Goal: Task Accomplishment & Management: Use online tool/utility

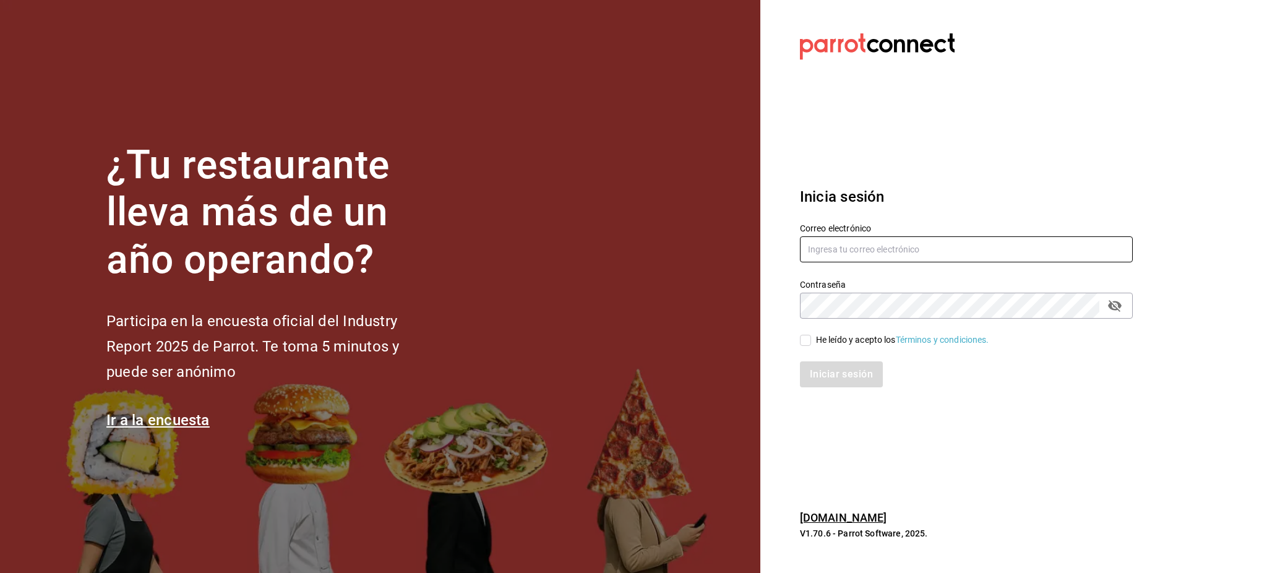
type input "[PERSON_NAME][EMAIL_ADDRESS][PERSON_NAME][DOMAIN_NAME]"
click at [807, 346] on label "He leído y acepto los Términos y condiciones." at bounding box center [894, 339] width 189 height 13
click at [807, 346] on input "He leído y acepto los Términos y condiciones." at bounding box center [805, 340] width 11 height 11
checkbox input "true"
click at [819, 369] on button "Iniciar sesión" at bounding box center [842, 374] width 84 height 26
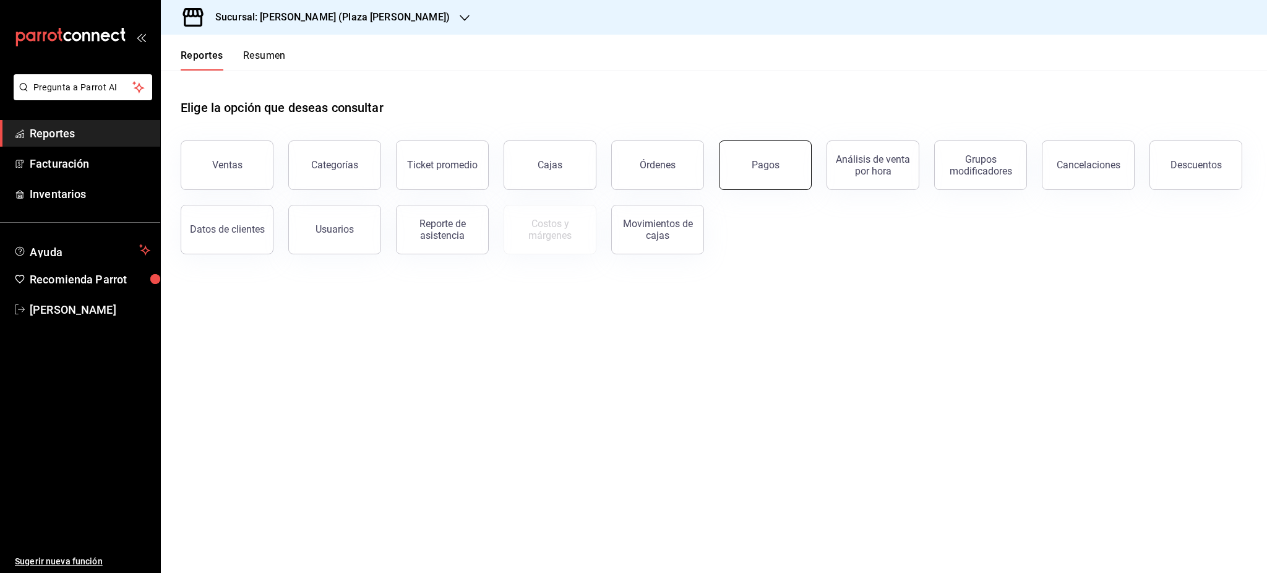
click at [777, 166] on div "Pagos" at bounding box center [765, 165] width 28 height 12
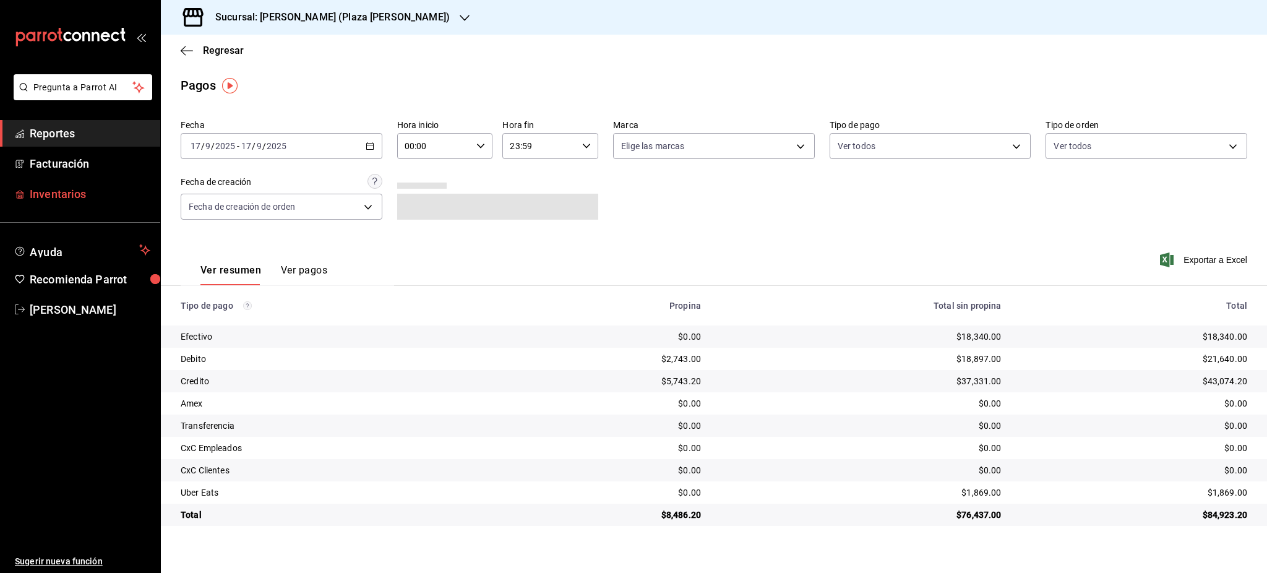
click at [105, 192] on span "Inventarios" at bounding box center [90, 194] width 121 height 17
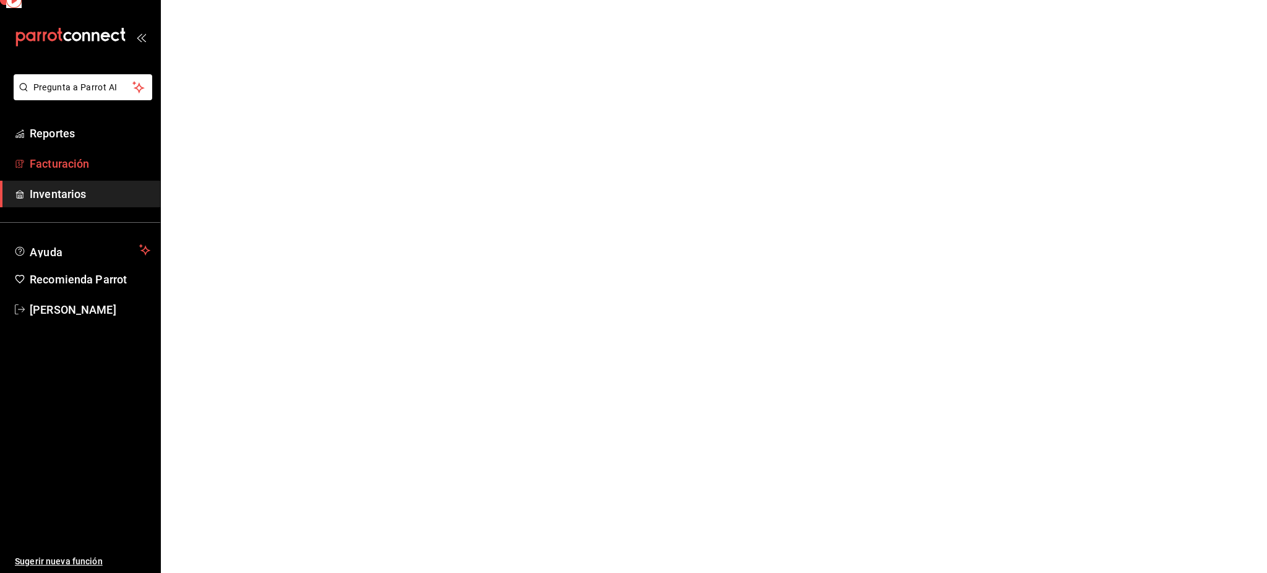
click at [98, 171] on span "Facturación" at bounding box center [90, 163] width 121 height 17
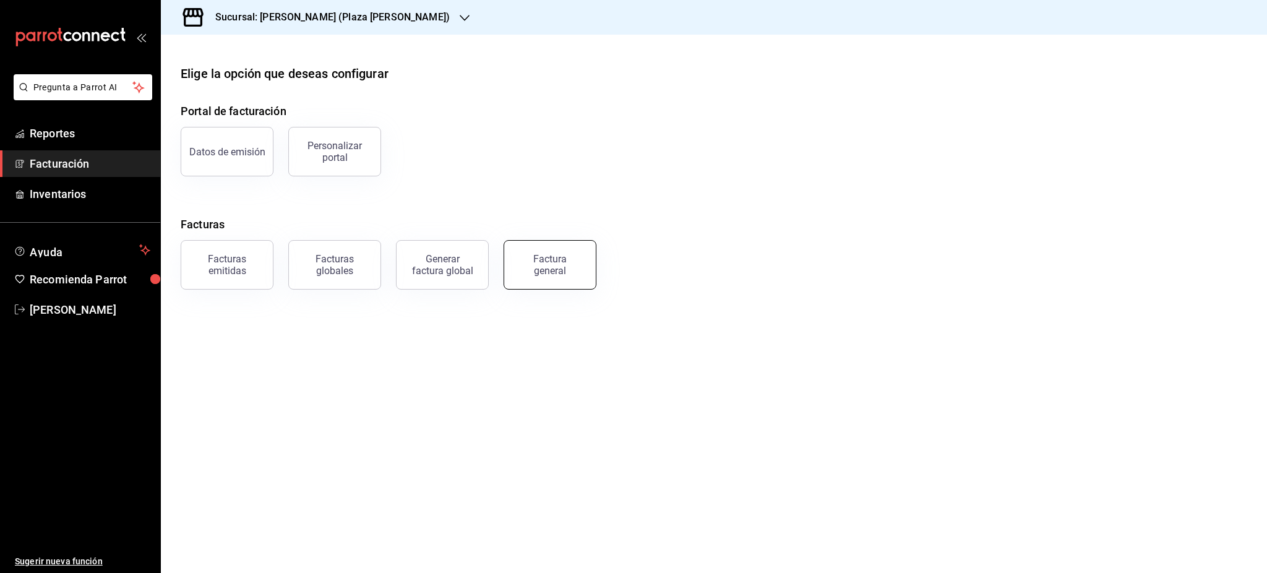
click at [529, 276] on button "Factura general" at bounding box center [549, 264] width 93 height 49
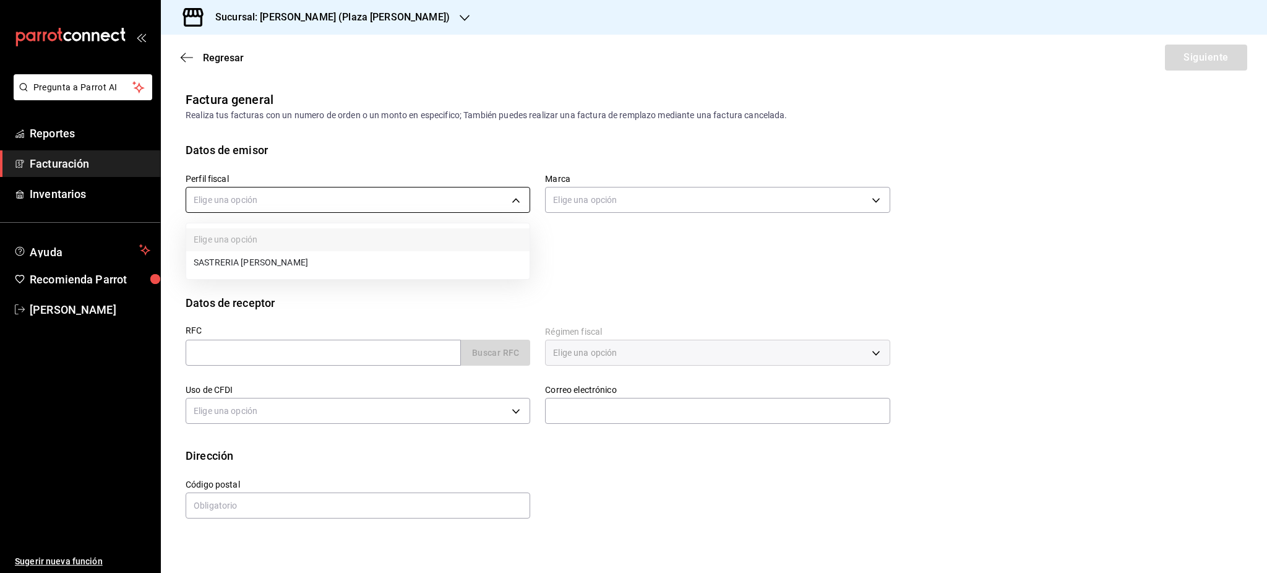
click at [320, 194] on body "Pregunta a Parrot AI Reportes Facturación Inventarios Ayuda Recomienda Parrot […" at bounding box center [633, 286] width 1267 height 573
click at [308, 260] on li "SASTRERIA [PERSON_NAME]" at bounding box center [357, 262] width 343 height 23
type input "76de7c24-f122-4f5f-b3f8-0af9e0d75272"
type input "abc0a998-24f3-49b9-87eb-b6f27766d4d5"
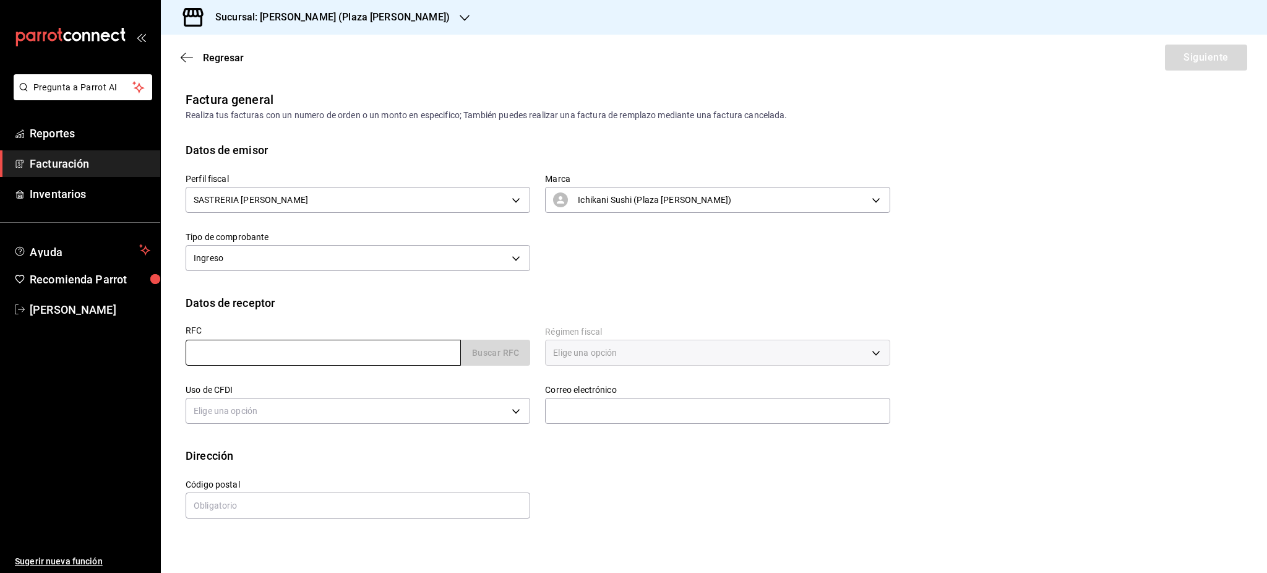
click at [281, 346] on input "text" at bounding box center [323, 353] width 275 height 26
paste input "PVE891221LL6"
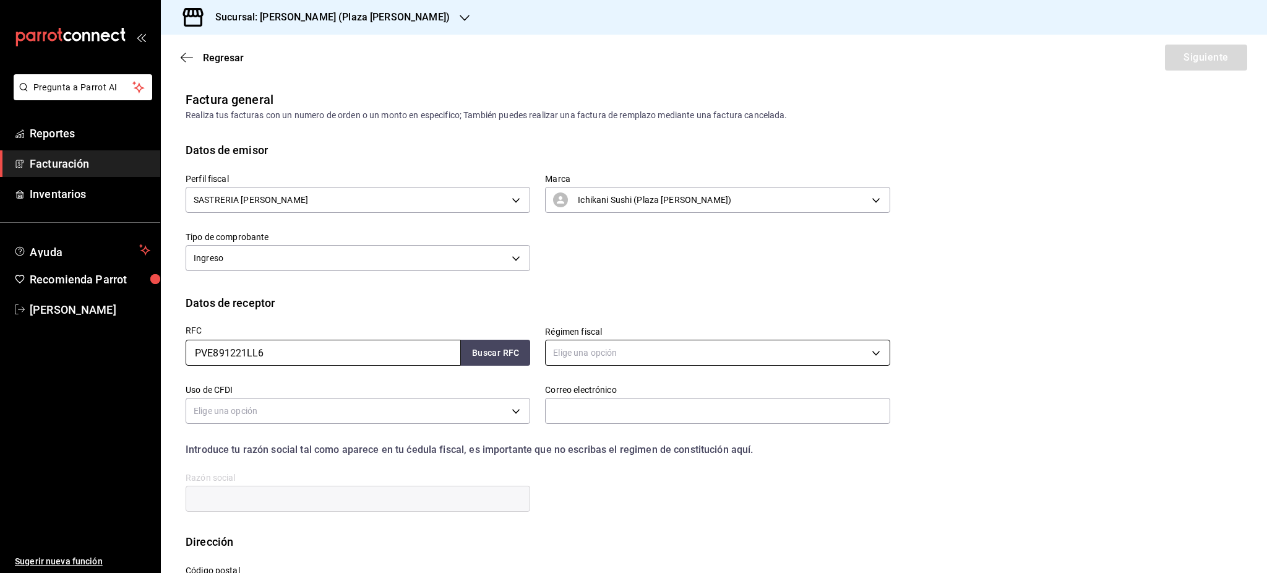
type input "PVE891221LL6"
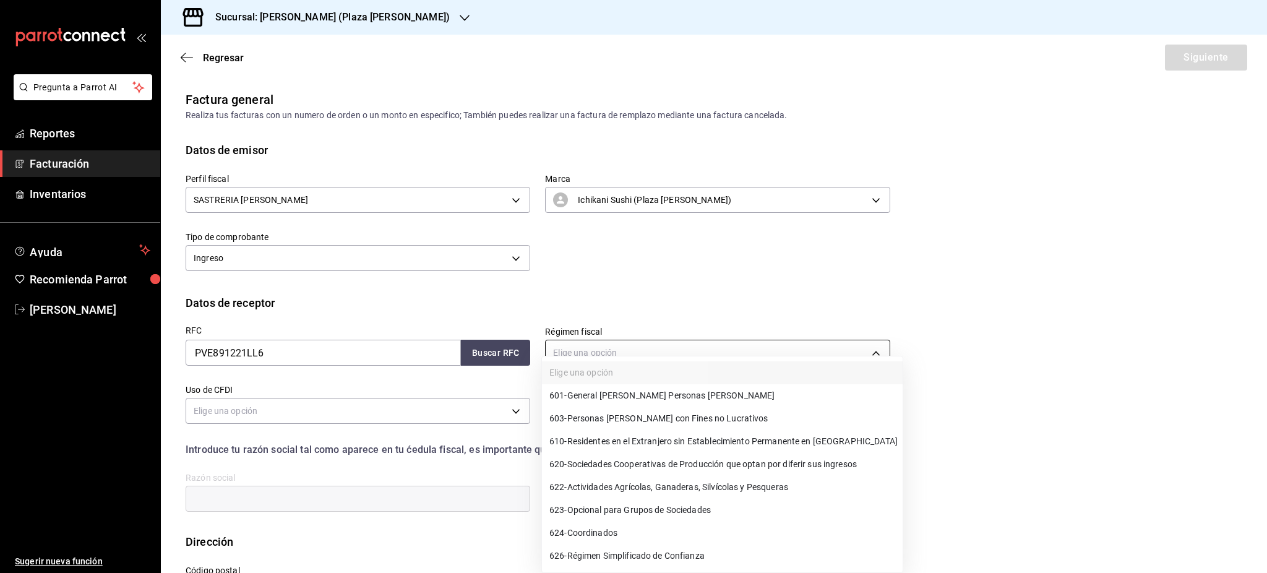
click at [654, 346] on body "Pregunta a Parrot AI Reportes Facturación Inventarios Ayuda Recomienda Parrot […" at bounding box center [633, 286] width 1267 height 573
click at [650, 391] on span "601 - General [PERSON_NAME] Personas [PERSON_NAME]" at bounding box center [661, 395] width 225 height 13
type input "601"
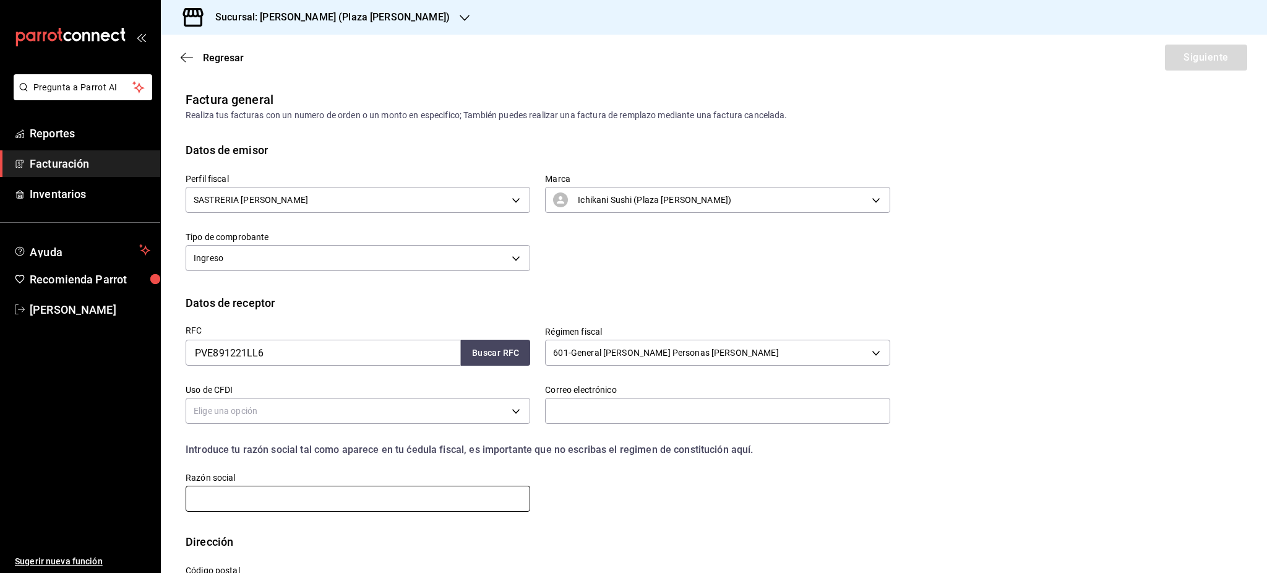
click at [317, 495] on input "text" at bounding box center [358, 498] width 344 height 26
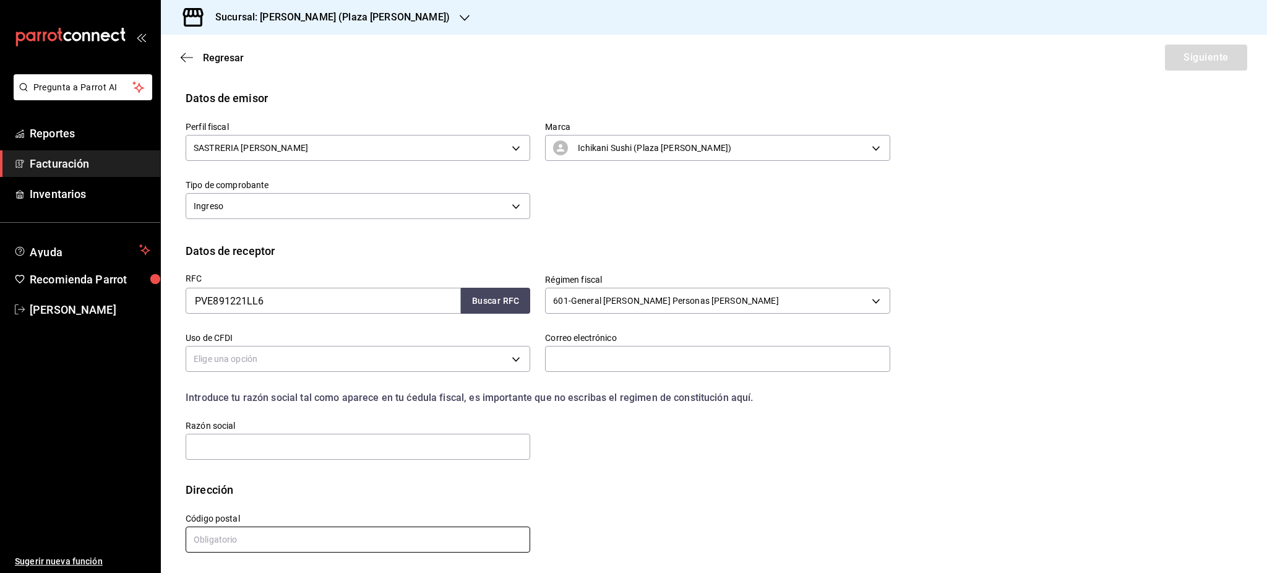
click at [310, 531] on input "text" at bounding box center [358, 539] width 344 height 26
paste input "11000"
type input "11000"
click at [382, 450] on input "text" at bounding box center [358, 447] width 344 height 26
paste input "PARFUMERIE VERSAILLES"
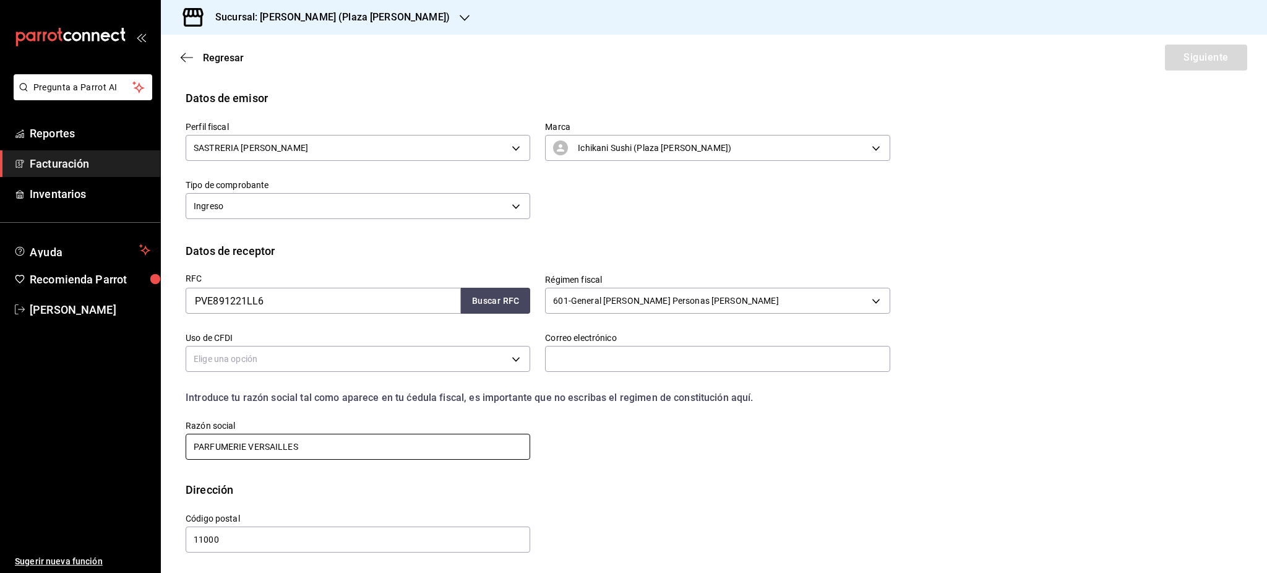
type input "PARFUMERIE VERSAILLES"
click at [656, 344] on div "Correo electrónico" at bounding box center [717, 352] width 344 height 41
drag, startPoint x: 660, startPoint y: 354, endPoint x: 408, endPoint y: 22, distance: 416.6
click at [660, 354] on input "text" at bounding box center [717, 359] width 344 height 26
paste input "[EMAIL_ADDRESS][PERSON_NAME][DOMAIN_NAME]"
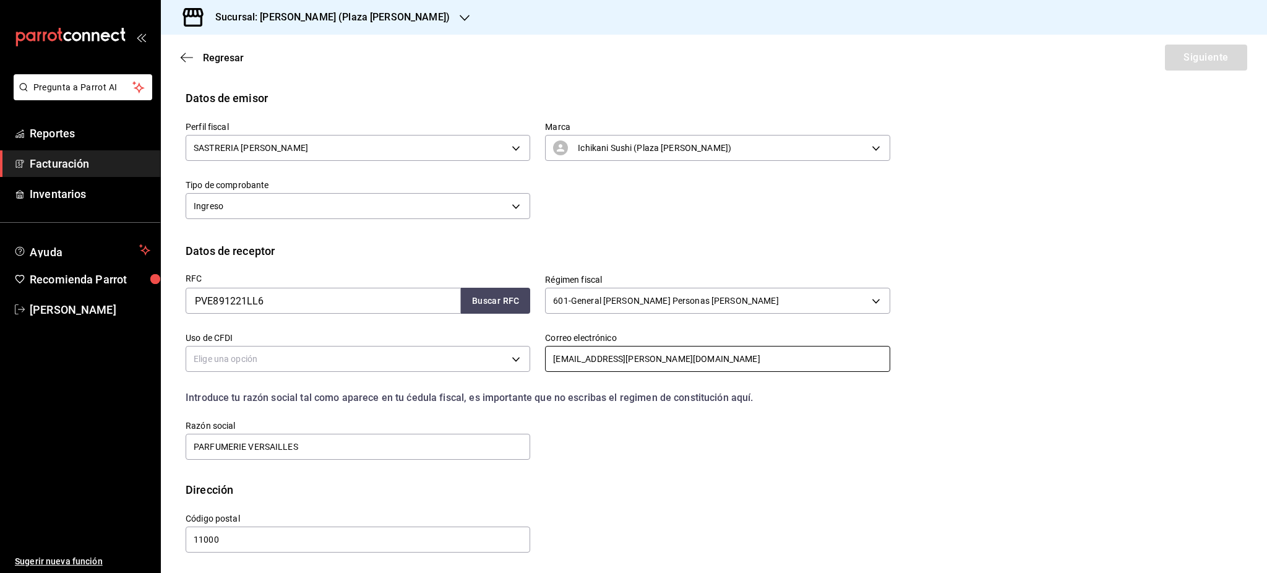
type input "[EMAIL_ADDRESS][PERSON_NAME][DOMAIN_NAME]"
click at [626, 436] on div "RFC PVE891221LL6 Buscar RFC Régimen fiscal 601 - General [PERSON_NAME] Personas…" at bounding box center [530, 360] width 719 height 202
click at [367, 356] on body "Pregunta a Parrot AI Reportes Facturación Inventarios Ayuda Recomienda Parrot […" at bounding box center [633, 286] width 1267 height 573
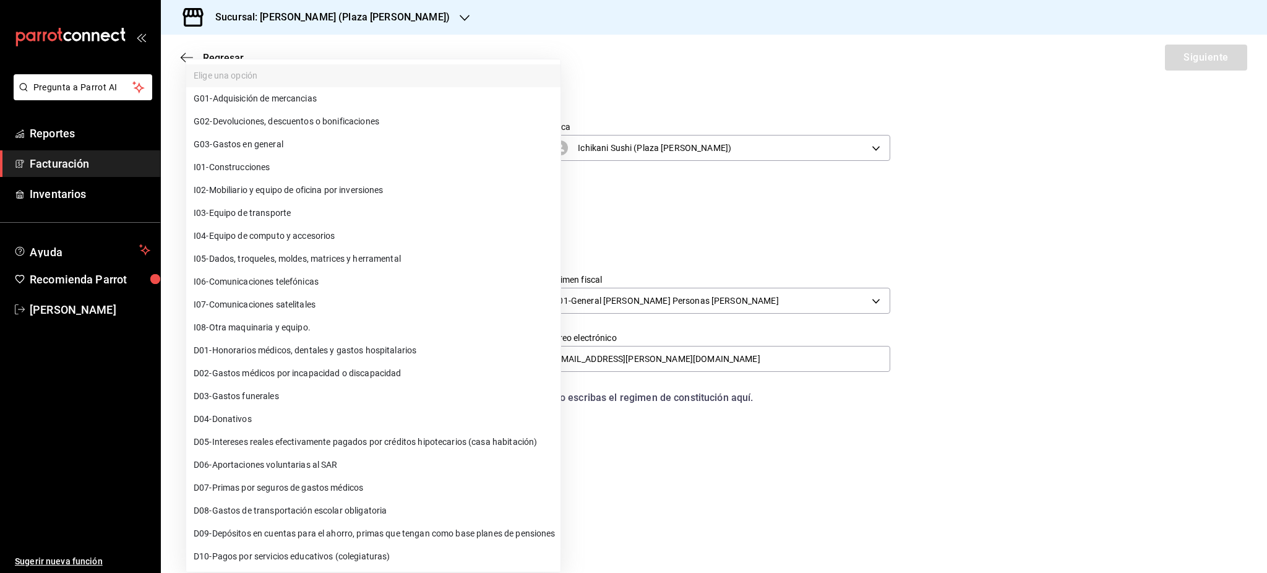
click at [274, 145] on span "G03 - Gastos en general" at bounding box center [239, 144] width 90 height 13
type input "G03"
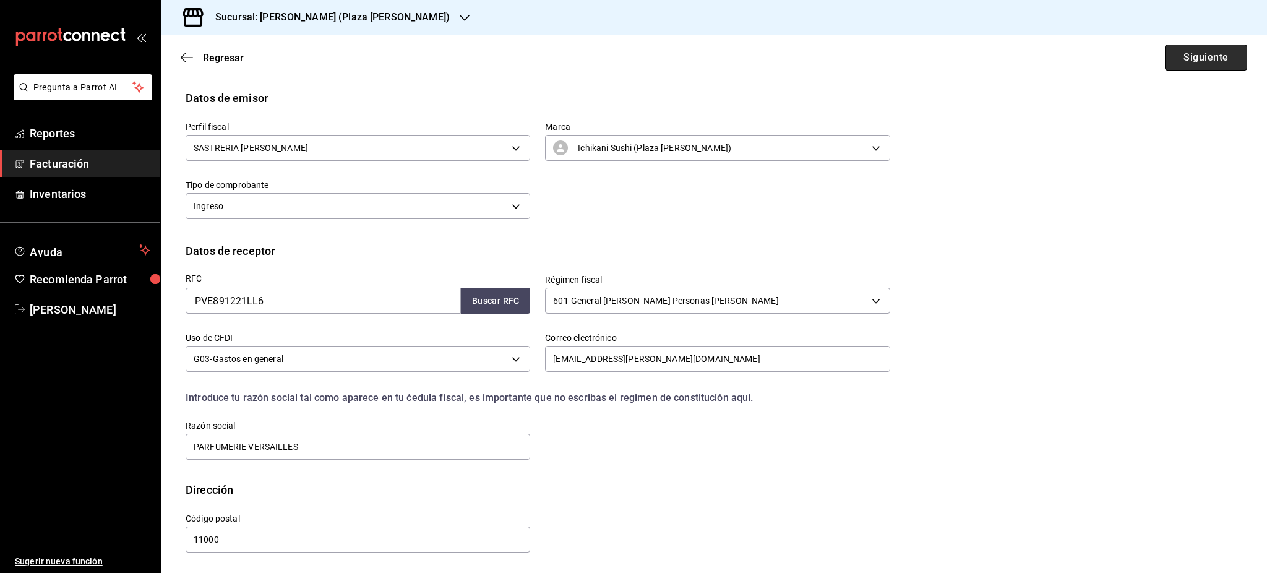
click at [1175, 54] on button "Siguiente" at bounding box center [1206, 58] width 82 height 26
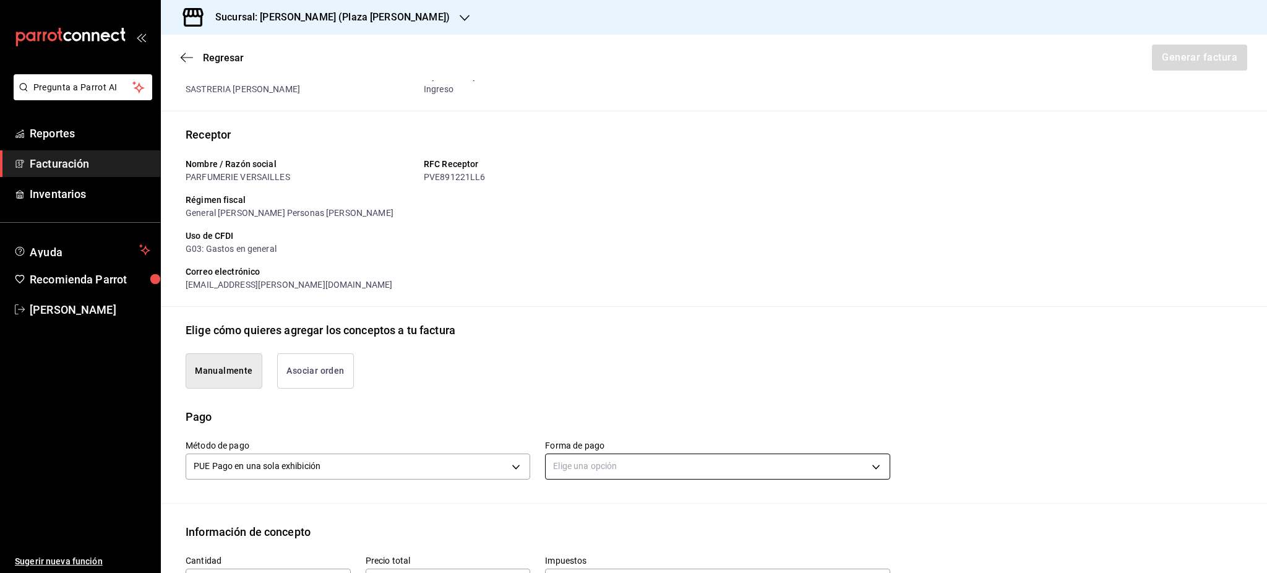
click at [609, 461] on body "Pregunta a Parrot AI Reportes Facturación Inventarios Ayuda Recomienda Parrot […" at bounding box center [633, 286] width 1267 height 573
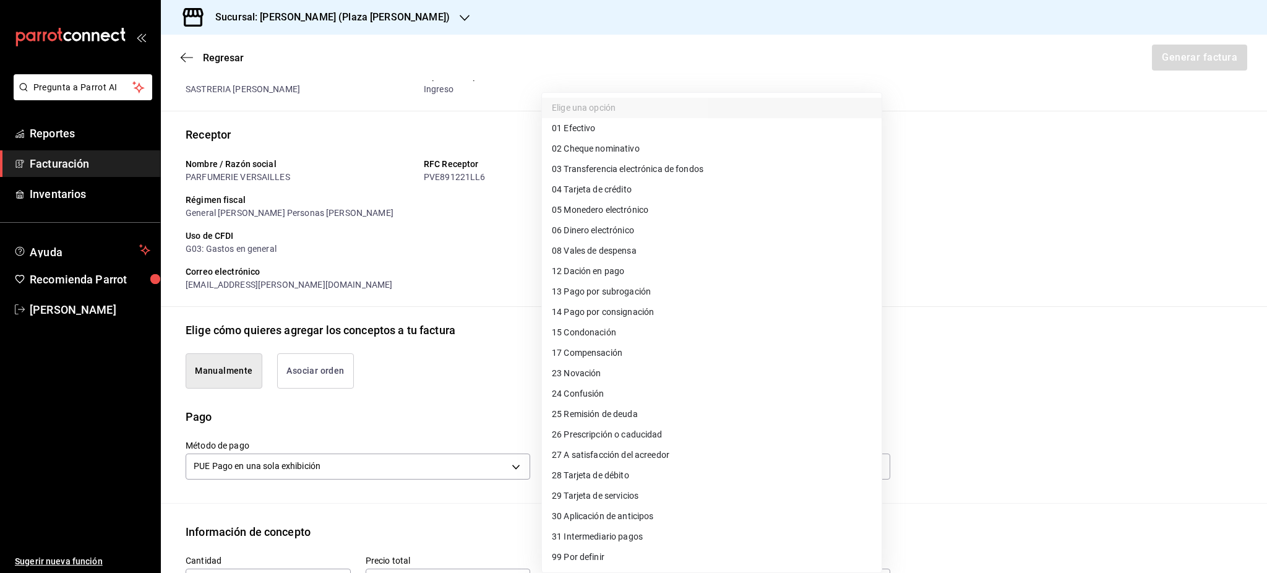
click at [641, 186] on li "04 Tarjeta de crédito" at bounding box center [712, 189] width 340 height 20
type input "04"
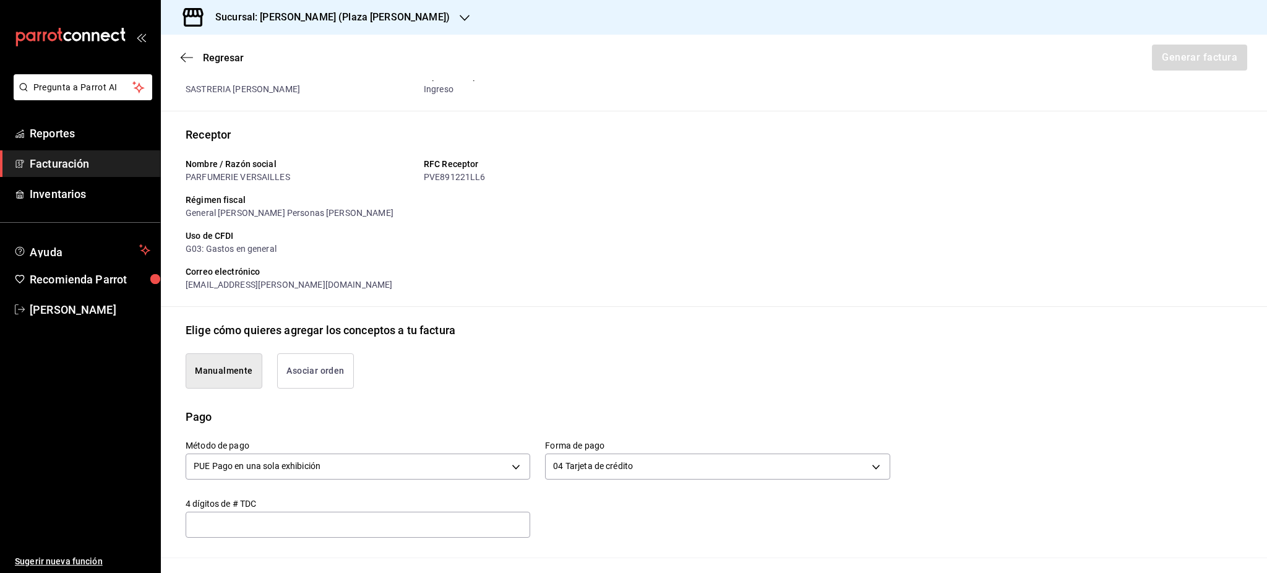
click at [1179, 280] on div "Receptor Nombre / Razón social PARFUMERIE VERSAILLES RFC Receptor PVE891221LL6 …" at bounding box center [714, 216] width 1056 height 181
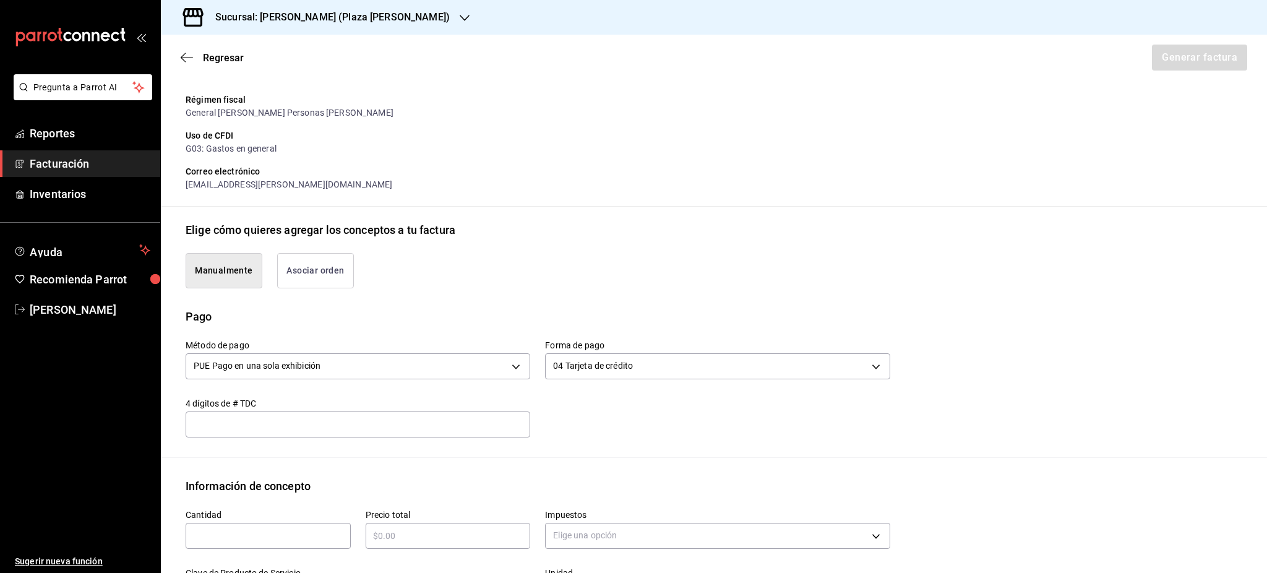
scroll to position [282, 0]
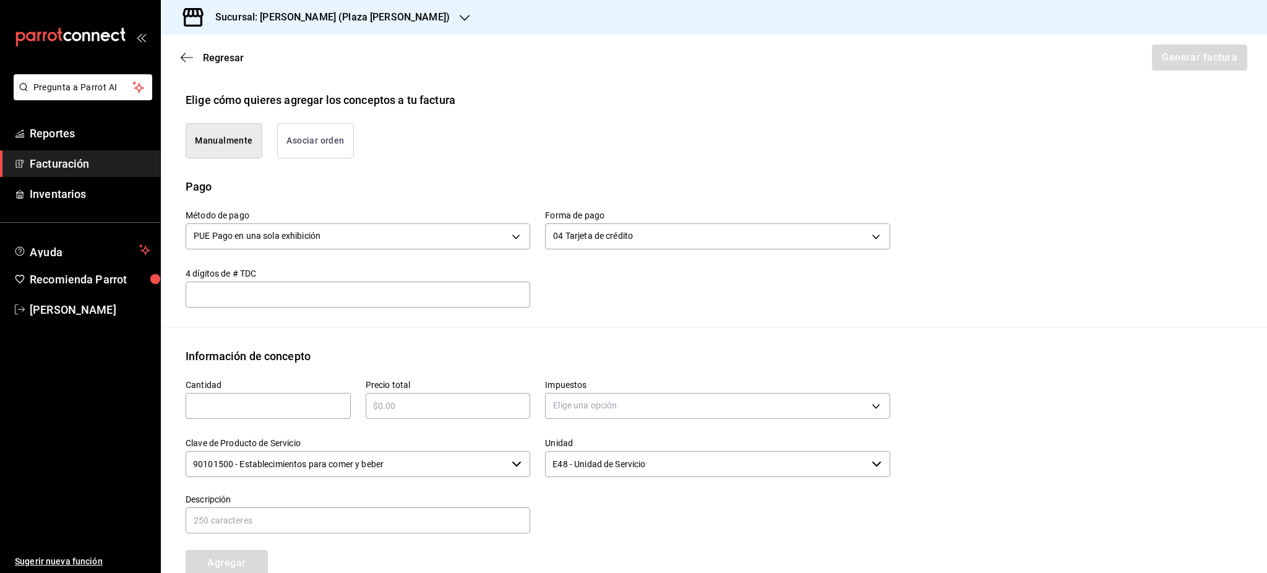
click at [250, 393] on div "​" at bounding box center [268, 406] width 165 height 26
click at [254, 403] on input "text" at bounding box center [268, 405] width 165 height 15
type input "1"
type input "$1447"
click at [751, 401] on body "Pregunta a Parrot AI Reportes Facturación Inventarios Ayuda Recomienda Parrot […" at bounding box center [633, 286] width 1267 height 573
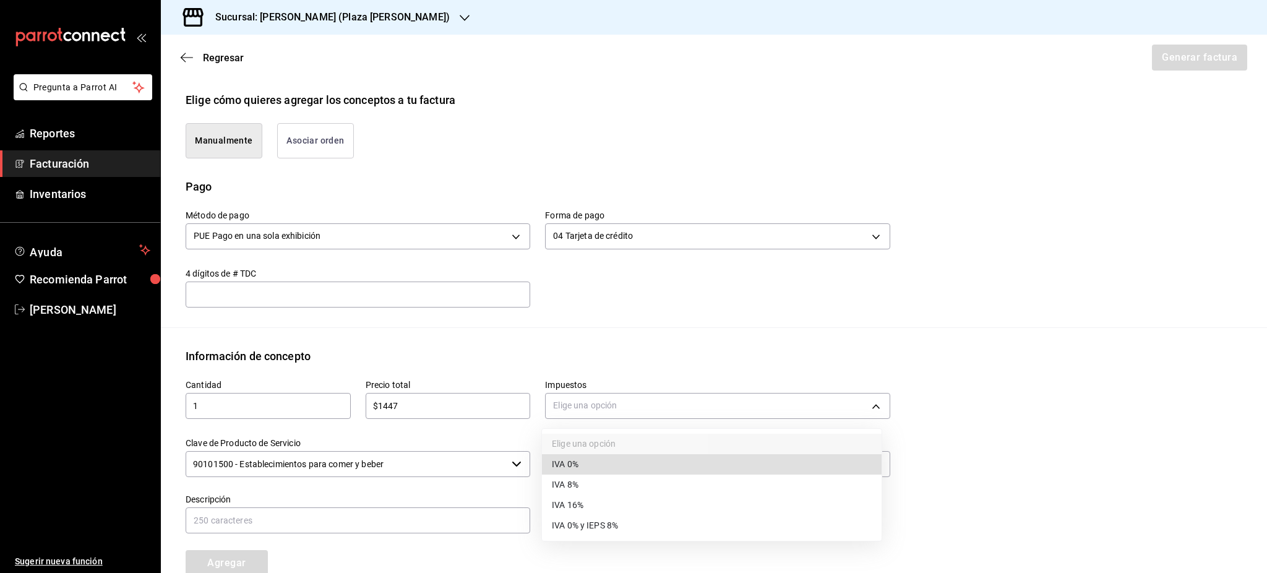
click at [628, 502] on li "IVA 16%" at bounding box center [712, 505] width 340 height 20
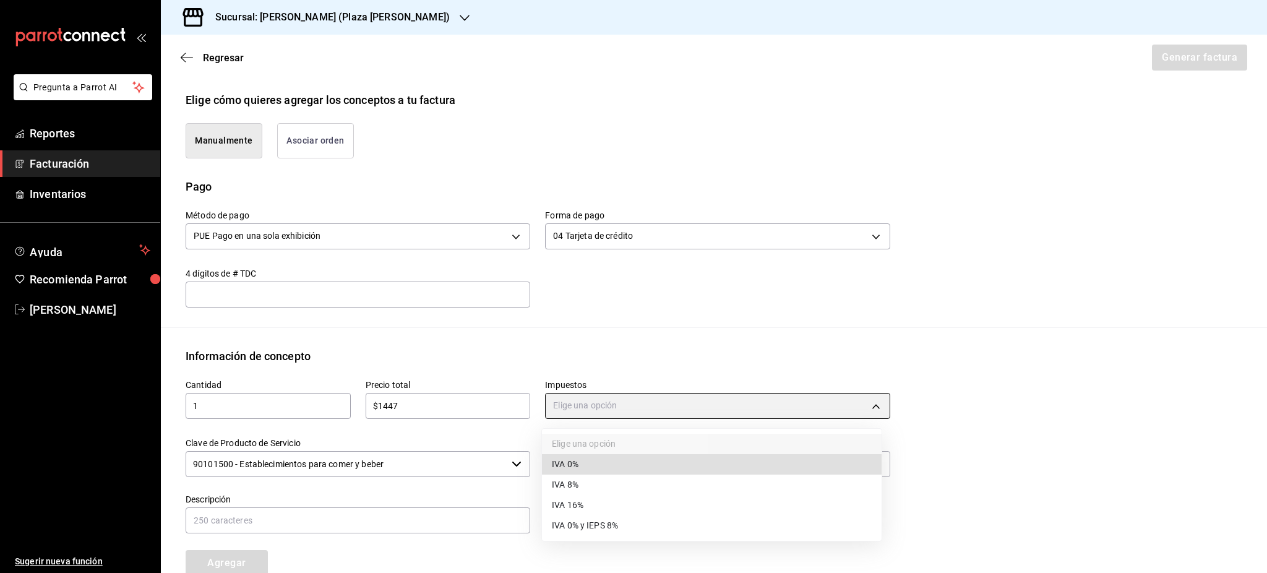
type input "IVA_16"
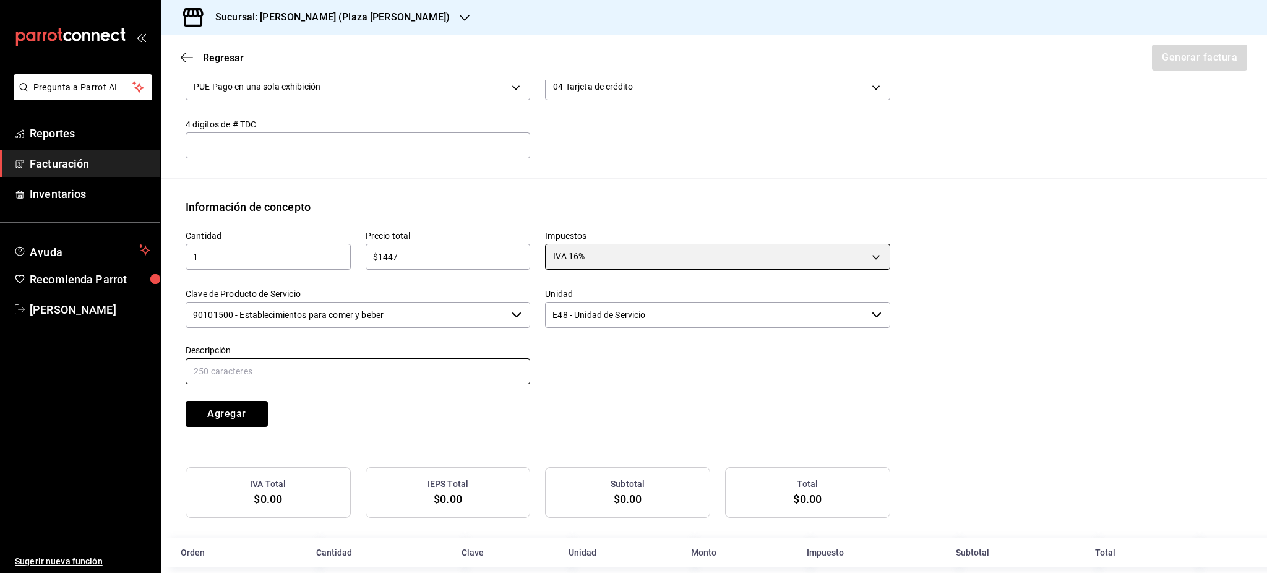
scroll to position [449, 0]
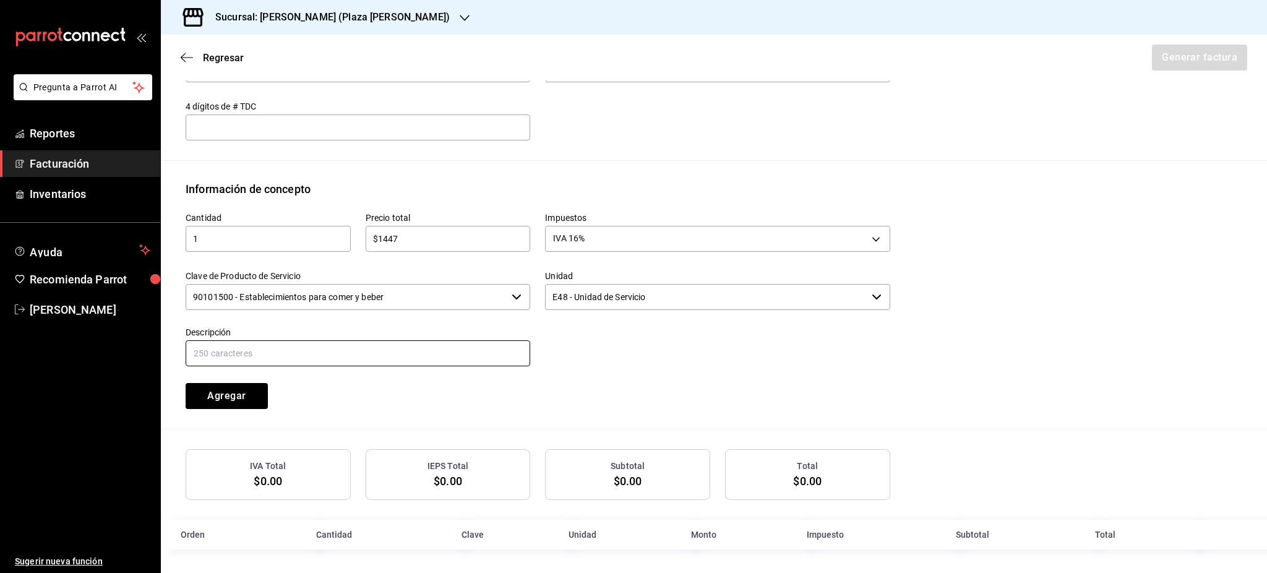
click at [348, 347] on input "text" at bounding box center [358, 353] width 344 height 26
type input "CONSUMO DE ALIMENTOS Y BEBIDAS"
click at [856, 203] on div "Impuestos IVA 16% IVA_16" at bounding box center [709, 226] width 359 height 58
click at [262, 396] on button "Agregar" at bounding box center [227, 396] width 82 height 26
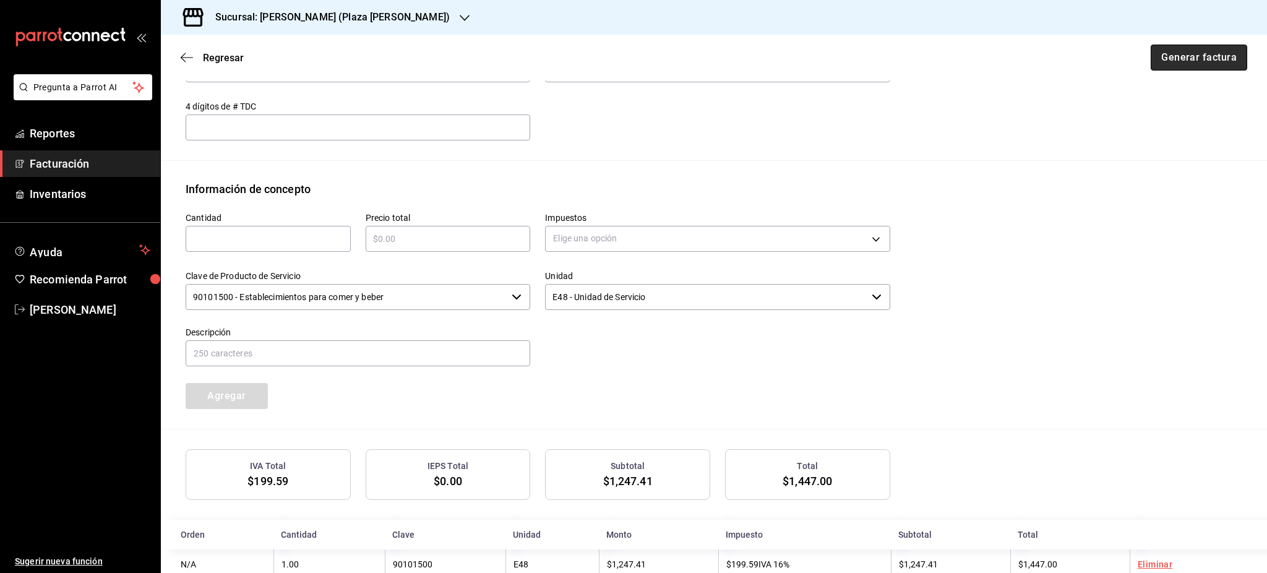
click at [1215, 62] on button "Generar factura" at bounding box center [1198, 58] width 96 height 26
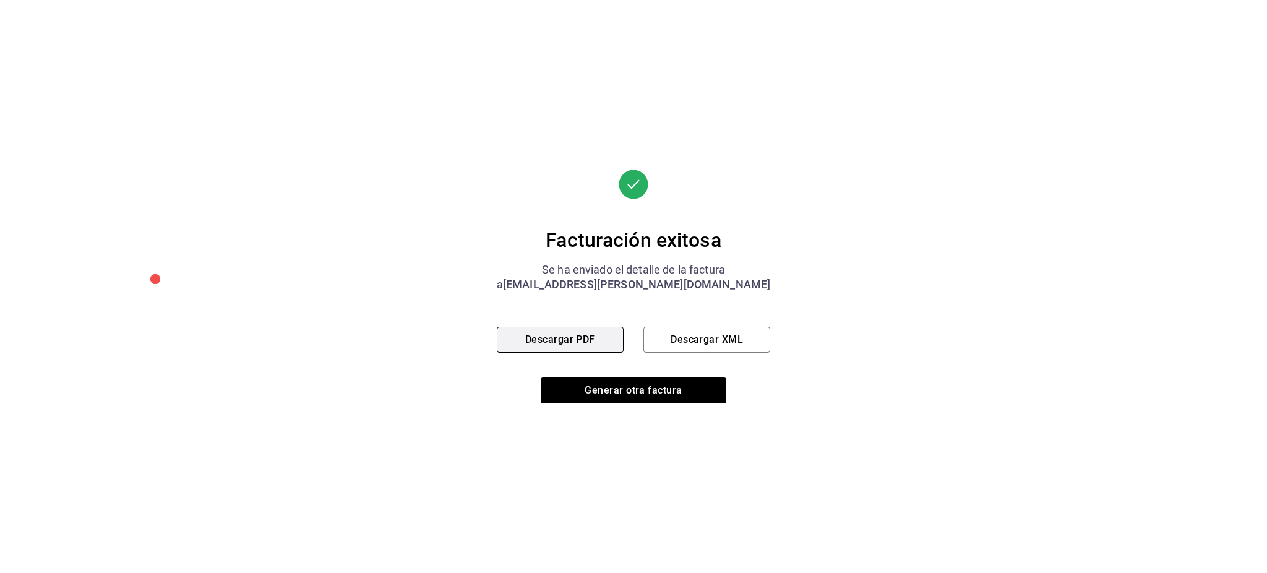
click at [602, 343] on button "Descargar PDF" at bounding box center [560, 340] width 127 height 26
click at [748, 350] on button "Descargar XML" at bounding box center [706, 340] width 127 height 26
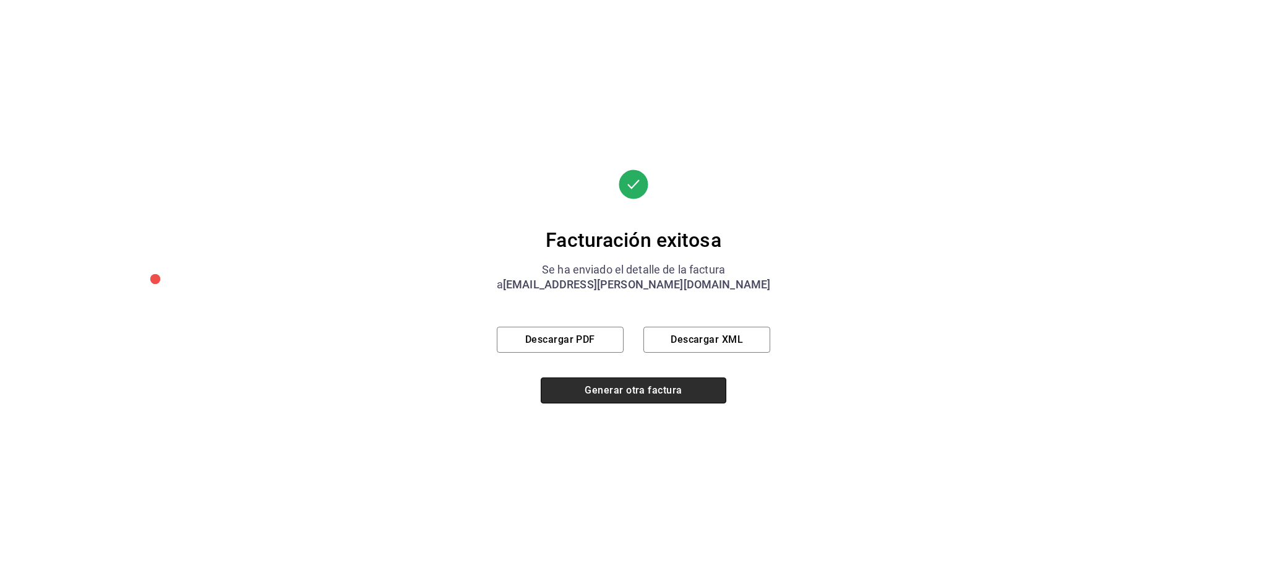
click at [705, 390] on button "Generar otra factura" at bounding box center [634, 390] width 186 height 26
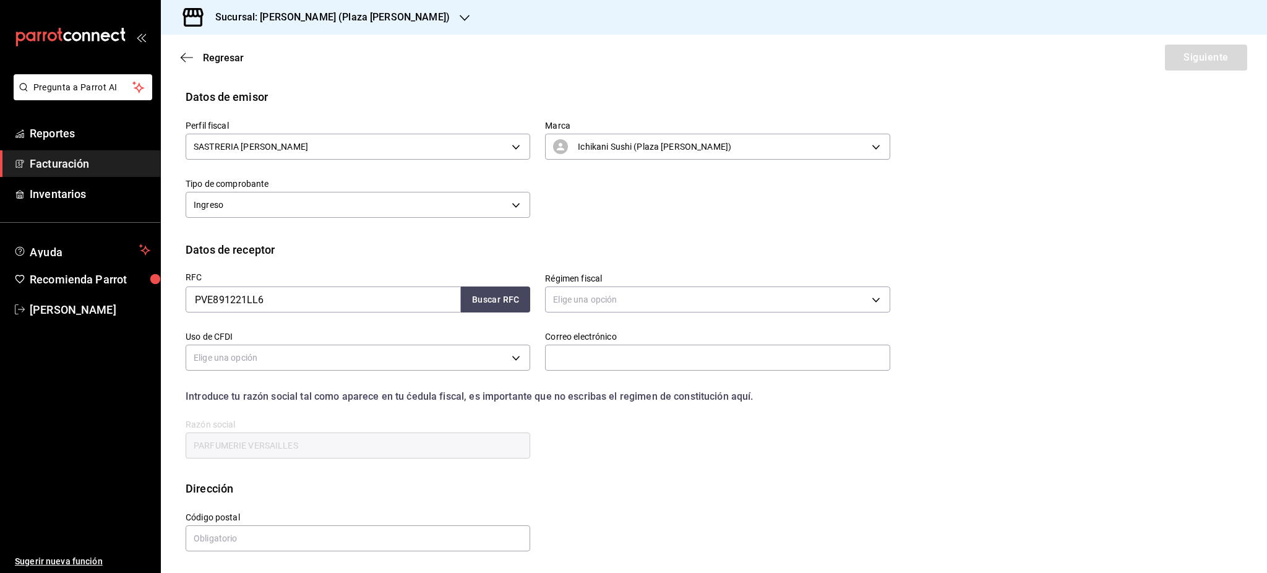
scroll to position [0, 0]
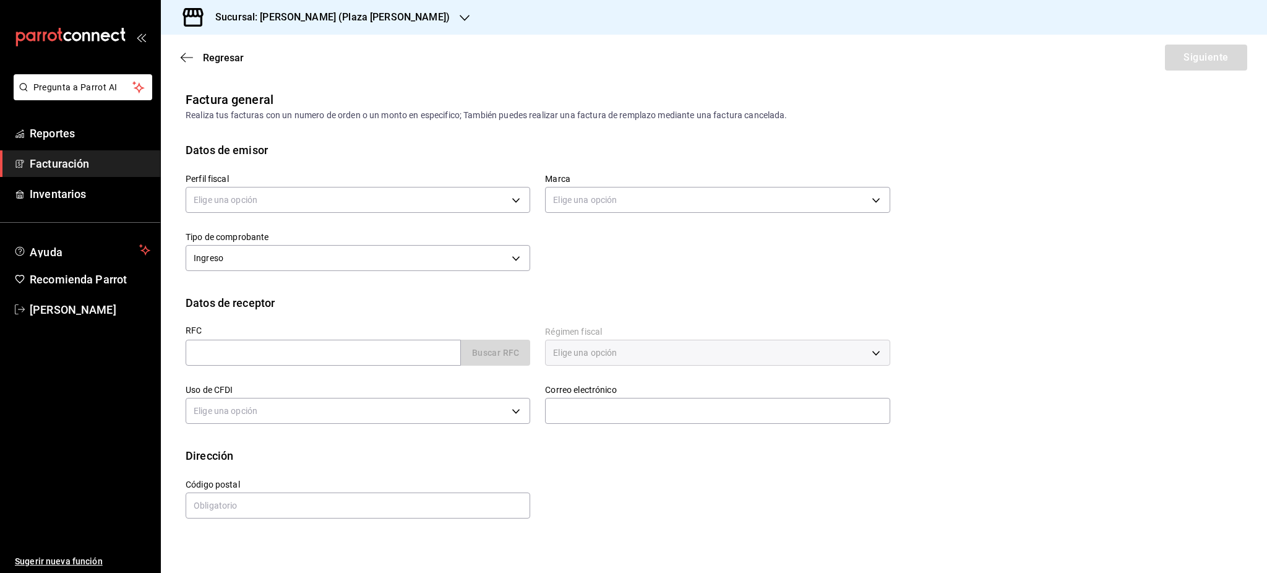
click at [362, 10] on h3 "Sucursal: [PERSON_NAME] (Plaza [PERSON_NAME])" at bounding box center [327, 17] width 244 height 15
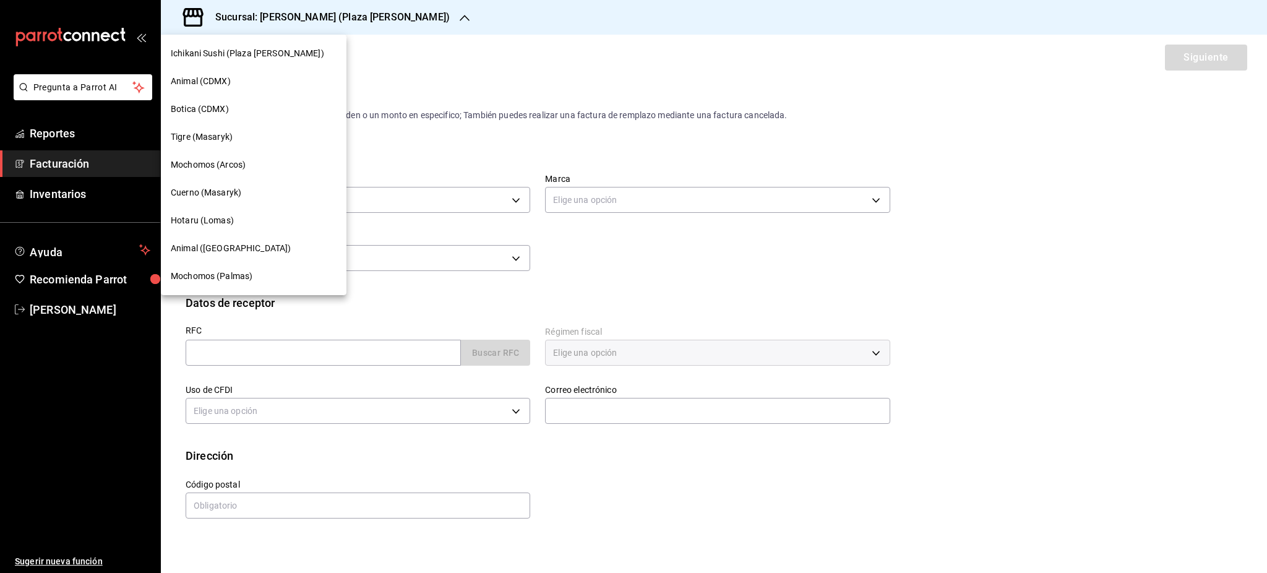
click at [231, 146] on div "Tigre (Masaryk)" at bounding box center [254, 137] width 186 height 28
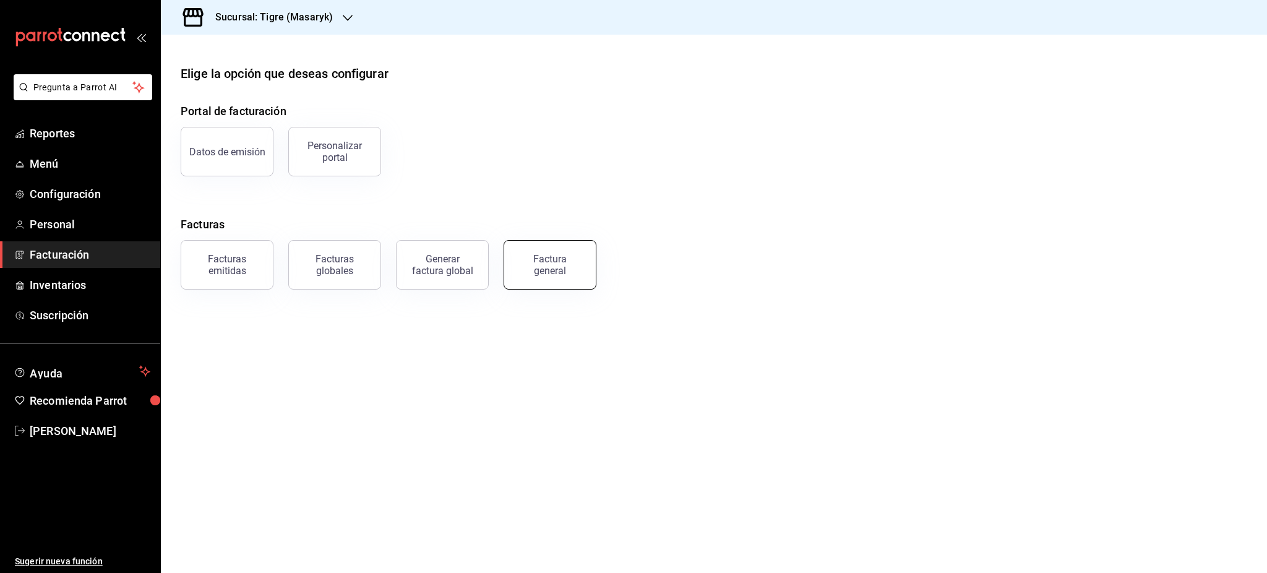
click at [549, 276] on button "Factura general" at bounding box center [549, 264] width 93 height 49
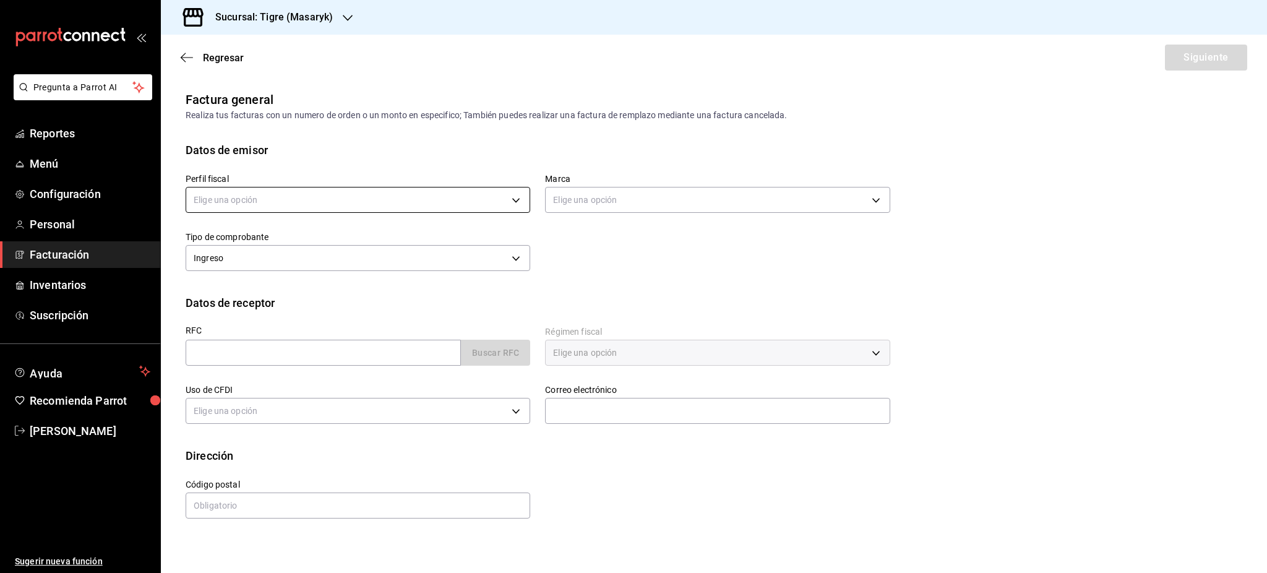
click at [331, 202] on body "Pregunta a Parrot AI Reportes Menú Configuración Personal Facturación Inventari…" at bounding box center [633, 286] width 1267 height 573
click at [254, 260] on li "MERCADO DE EXPERIENCIAS" at bounding box center [357, 262] width 343 height 23
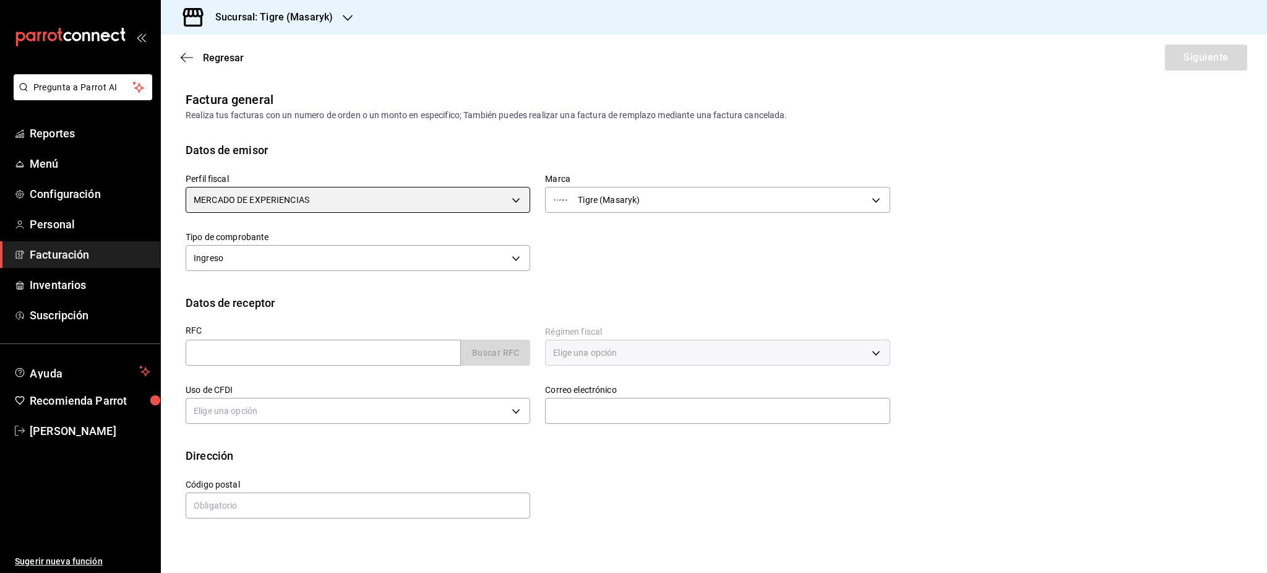
type input "9ea48563-31b8-4f7c-b27f-6699f39d89a3"
type input "0f86158e-2edf-4eb8-b958-7d07c808eb5c"
click at [259, 349] on input "text" at bounding box center [323, 353] width 275 height 26
paste input "MOCA6709198V0"
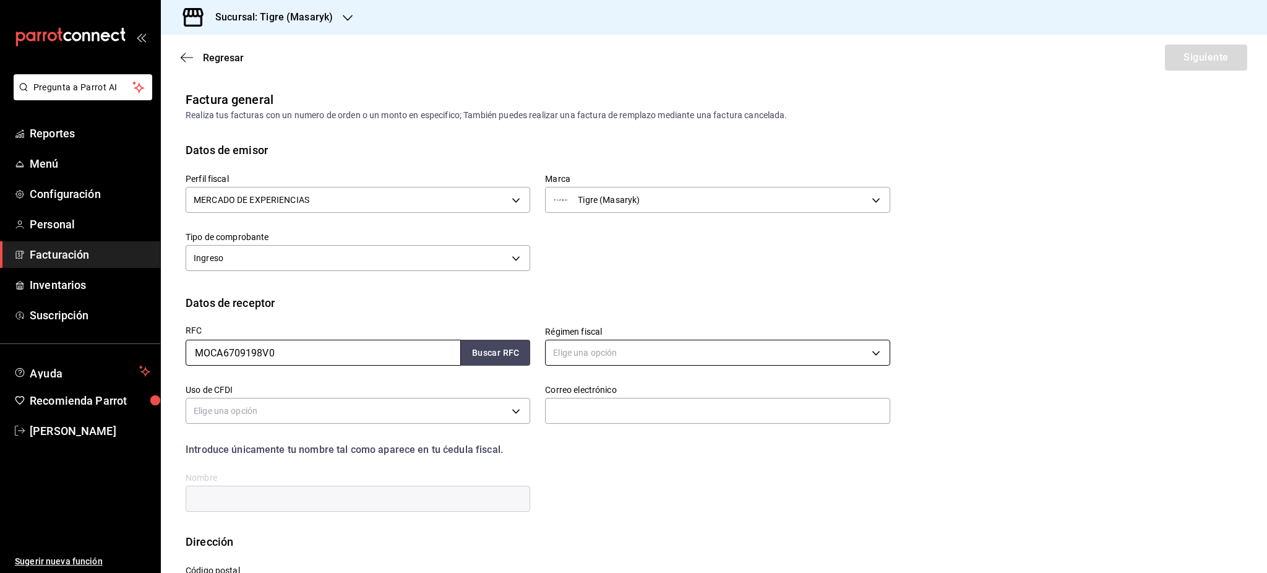
type input "MOCA6709198V0"
click at [601, 355] on body "Pregunta a Parrot AI Reportes Menú Configuración Personal Facturación Inventari…" at bounding box center [633, 286] width 1267 height 573
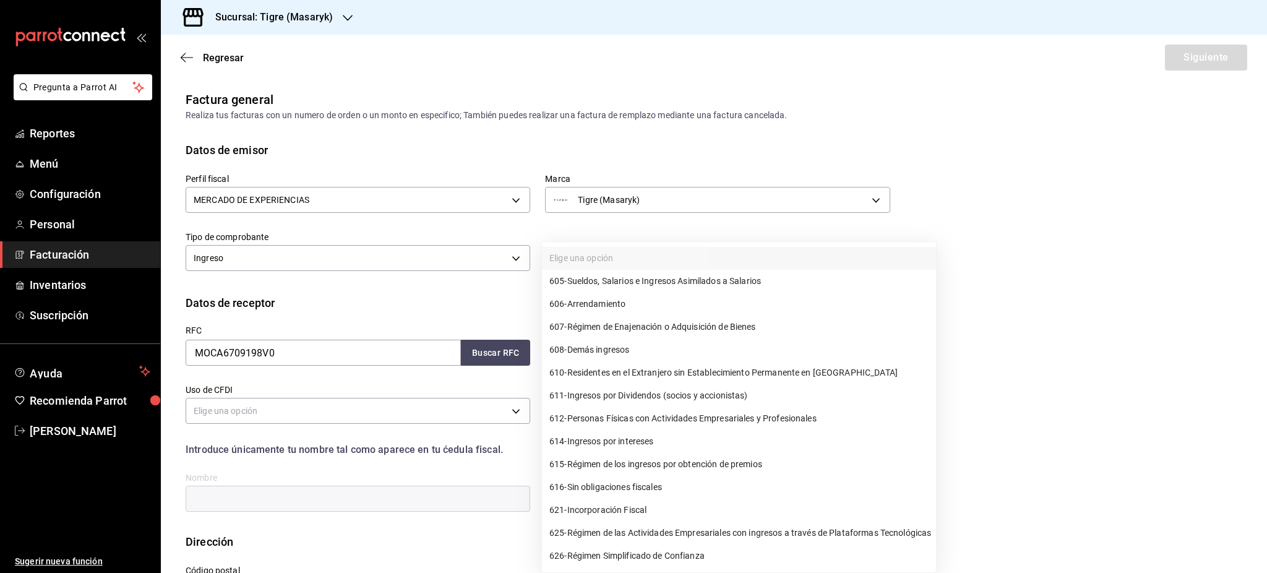
click at [673, 414] on span "612 - Personas Físicas con Actividades Empresariales y Profesionales" at bounding box center [682, 418] width 267 height 13
type input "612"
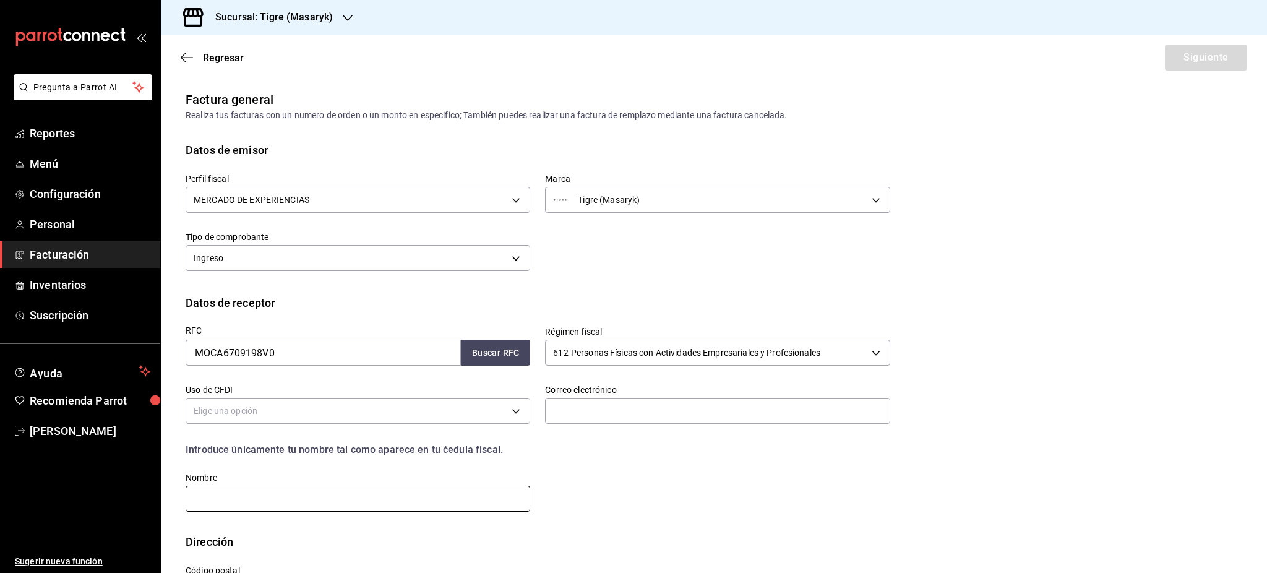
click at [368, 495] on input "text" at bounding box center [358, 498] width 344 height 26
paste input "JOSE ANTONIO MOLINA CHAVEZ"
type input "JOSE ANTONIO MOLINA CHAVEZ"
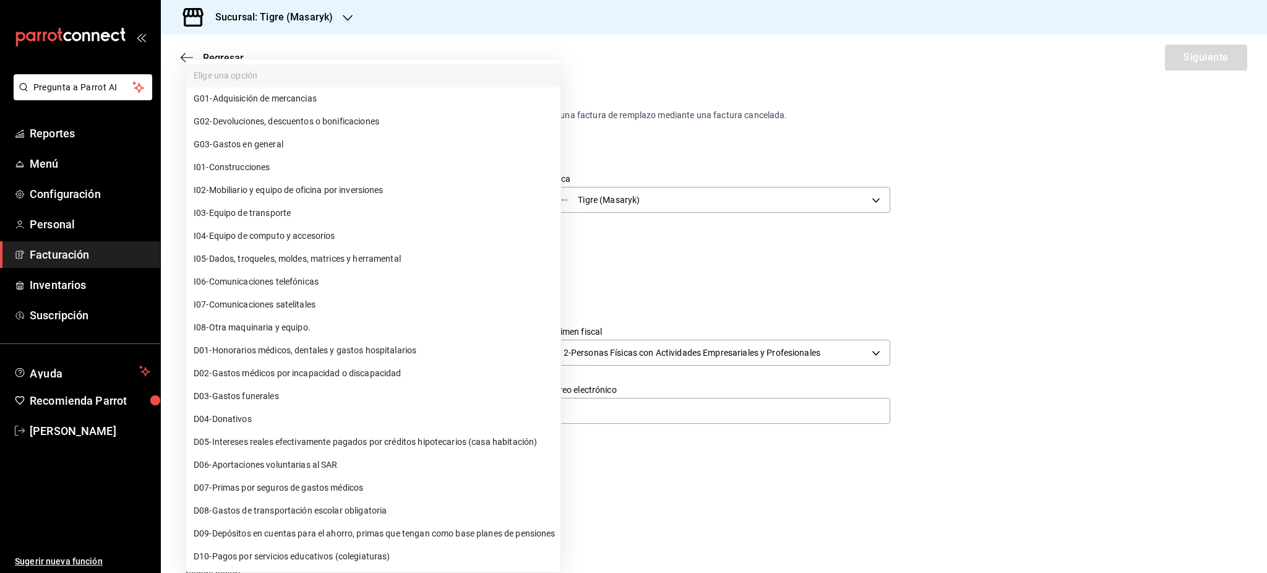
click at [296, 423] on body "Pregunta a Parrot AI Reportes Menú Configuración Personal Facturación Inventari…" at bounding box center [633, 286] width 1267 height 573
click at [300, 147] on li "G03 - Gastos en general" at bounding box center [373, 144] width 374 height 23
type input "G03"
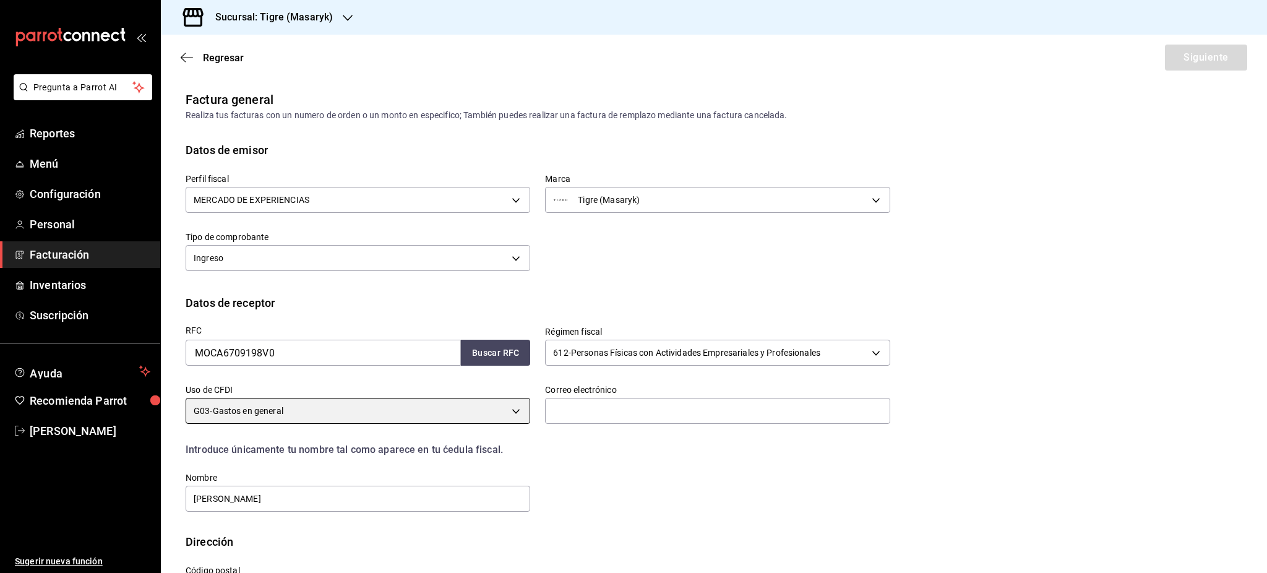
scroll to position [52, 0]
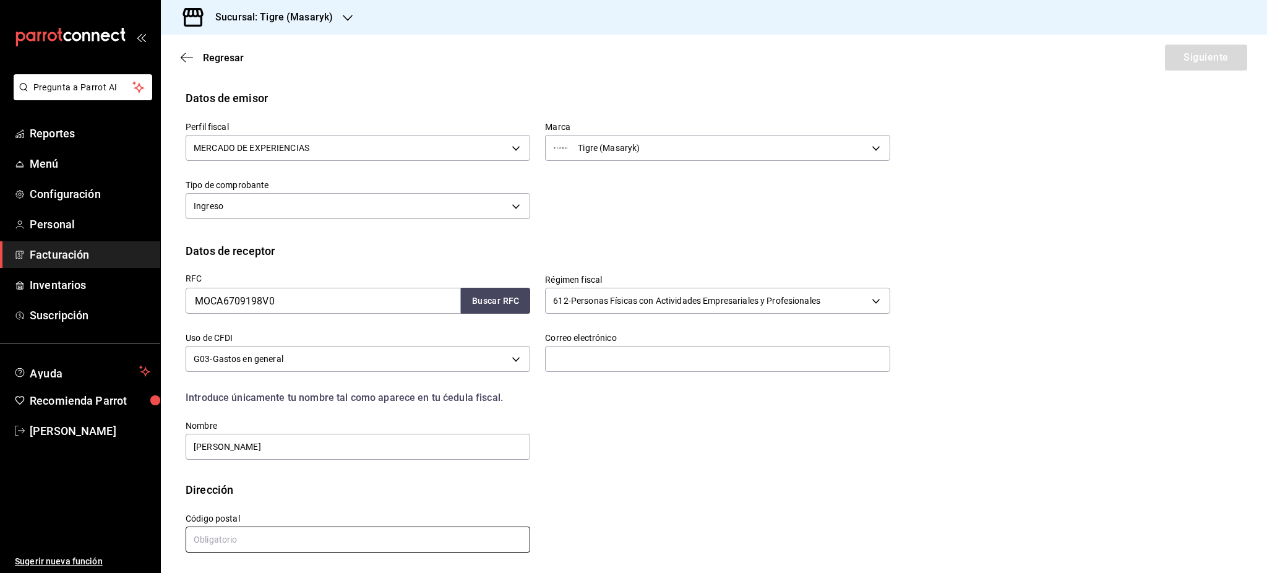
click at [356, 526] on input "text" at bounding box center [358, 539] width 344 height 26
paste input "68010"
type input "68010"
click at [706, 290] on body "Pregunta a Parrot AI Reportes Menú Configuración Personal Facturación Inventari…" at bounding box center [633, 286] width 1267 height 573
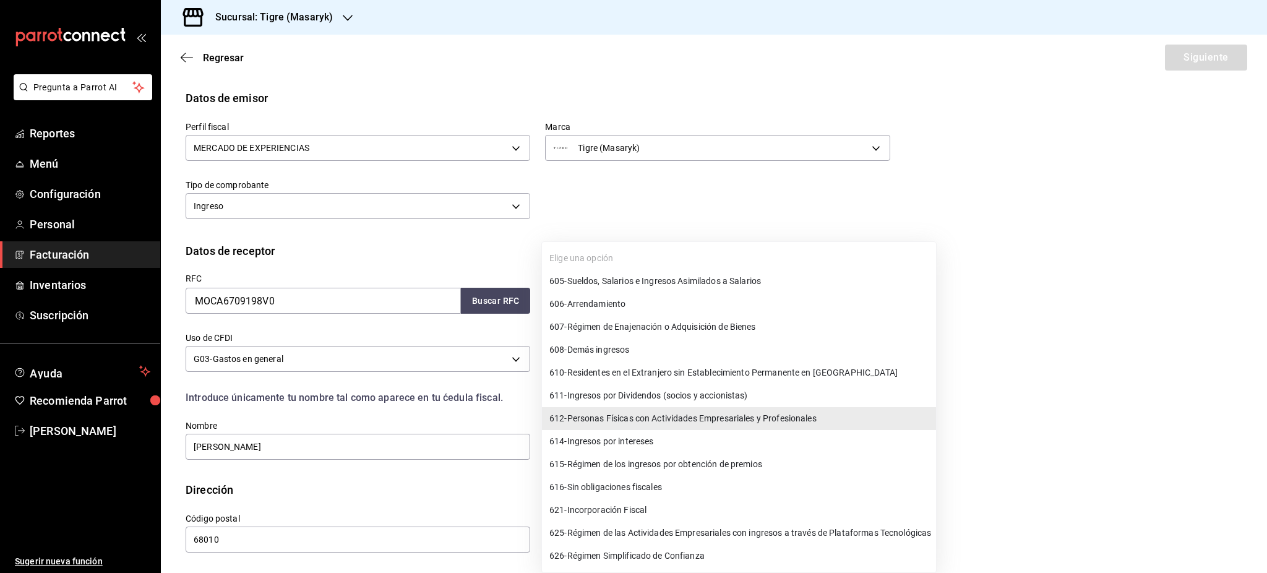
click at [658, 288] on li "605 - Sueldos, Salarios e Ingresos Asimilados a Salarios" at bounding box center [739, 281] width 394 height 23
type input "605"
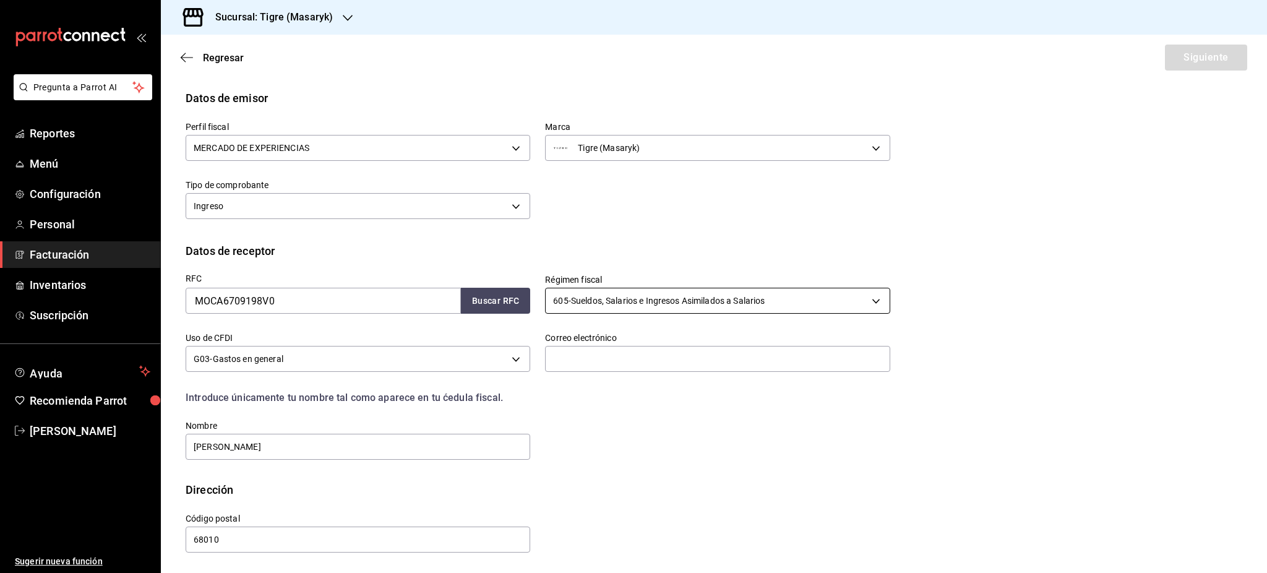
click at [666, 304] on body "Pregunta a Parrot AI Reportes Menú Configuración Personal Facturación Inventari…" at bounding box center [633, 286] width 1267 height 573
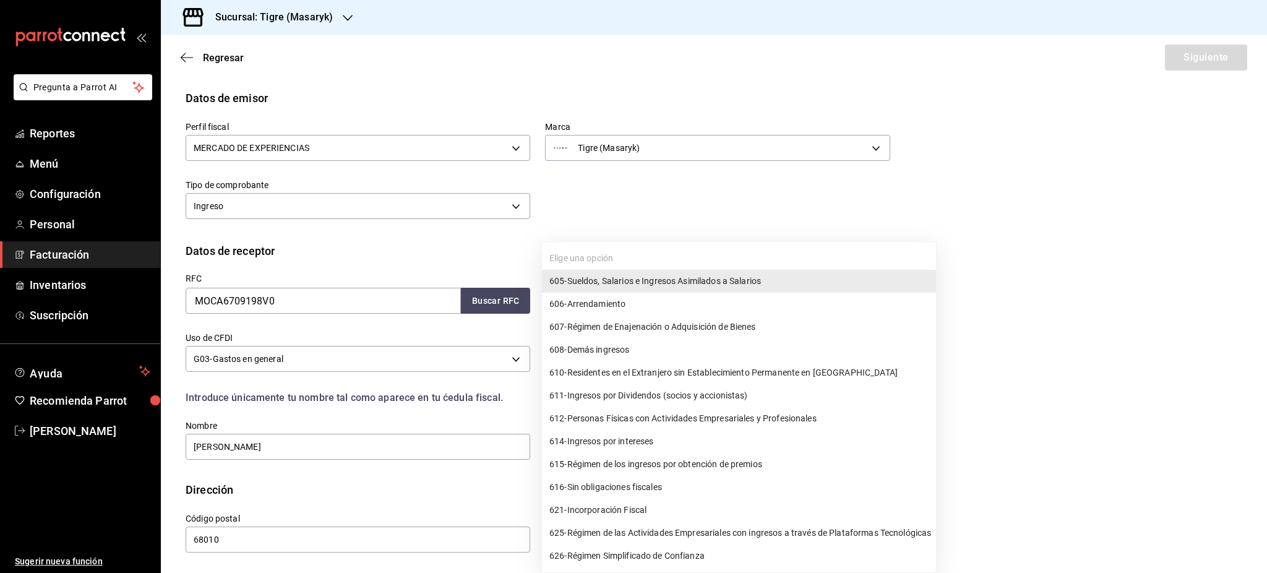
drag, startPoint x: 1259, startPoint y: 362, endPoint x: 1250, endPoint y: 419, distance: 58.2
click at [1265, 422] on div at bounding box center [633, 286] width 1267 height 573
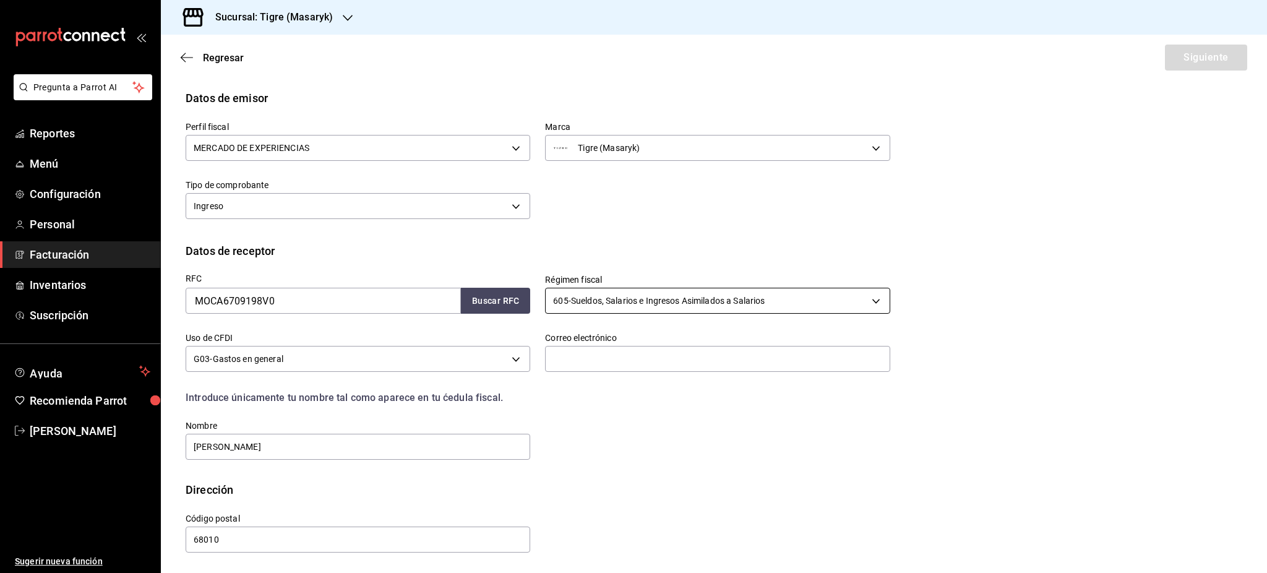
click at [680, 309] on body "Pregunta a Parrot AI Reportes Menú Configuración Personal Facturación Inventari…" at bounding box center [633, 286] width 1267 height 573
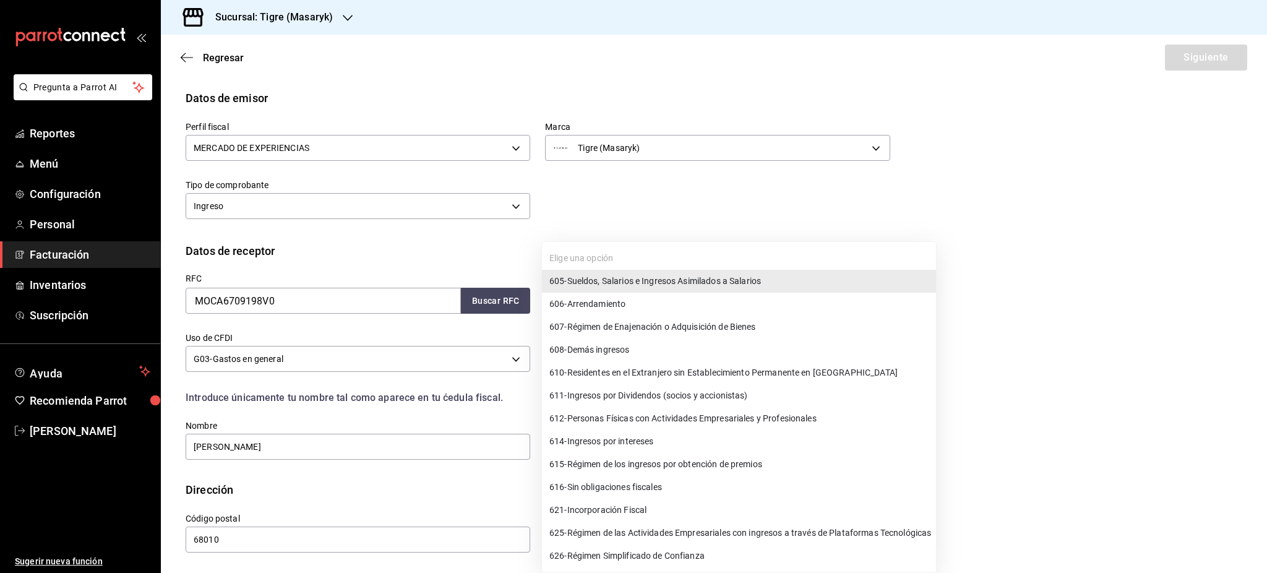
click at [645, 281] on span "605 - Sueldos, Salarios e Ingresos Asimilados a Salarios" at bounding box center [655, 281] width 212 height 13
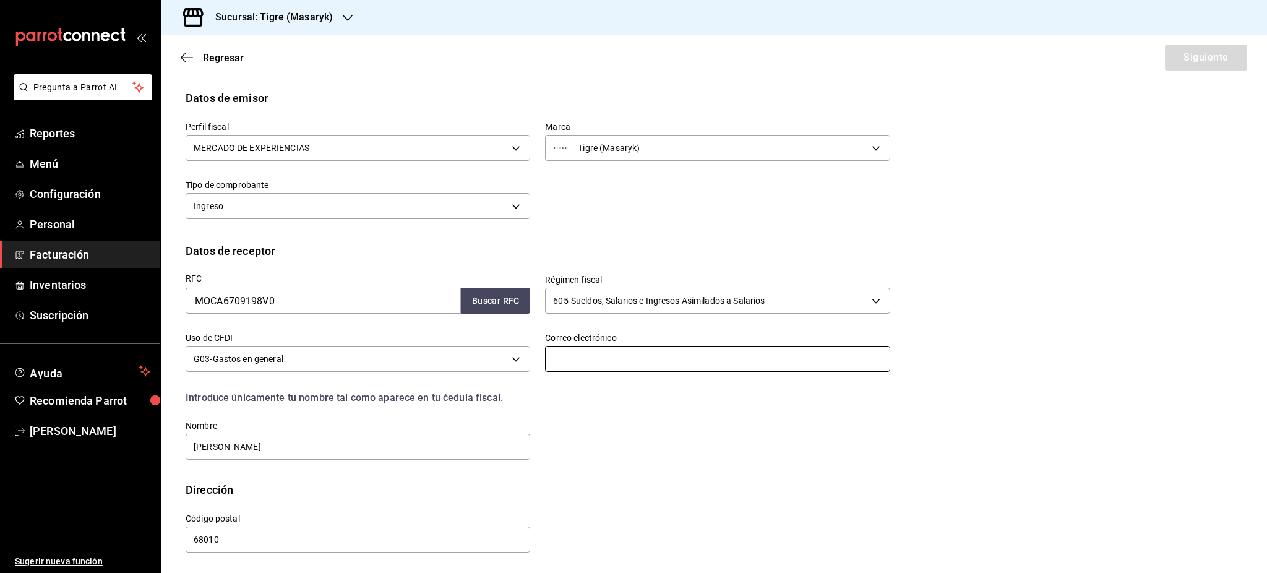
click at [669, 359] on input "text" at bounding box center [717, 359] width 344 height 26
paste input "joseantoniomolina@hotmail.com"
type input "joseantoniomolina@hotmail.com"
click at [1169, 62] on button "Siguiente" at bounding box center [1206, 58] width 82 height 26
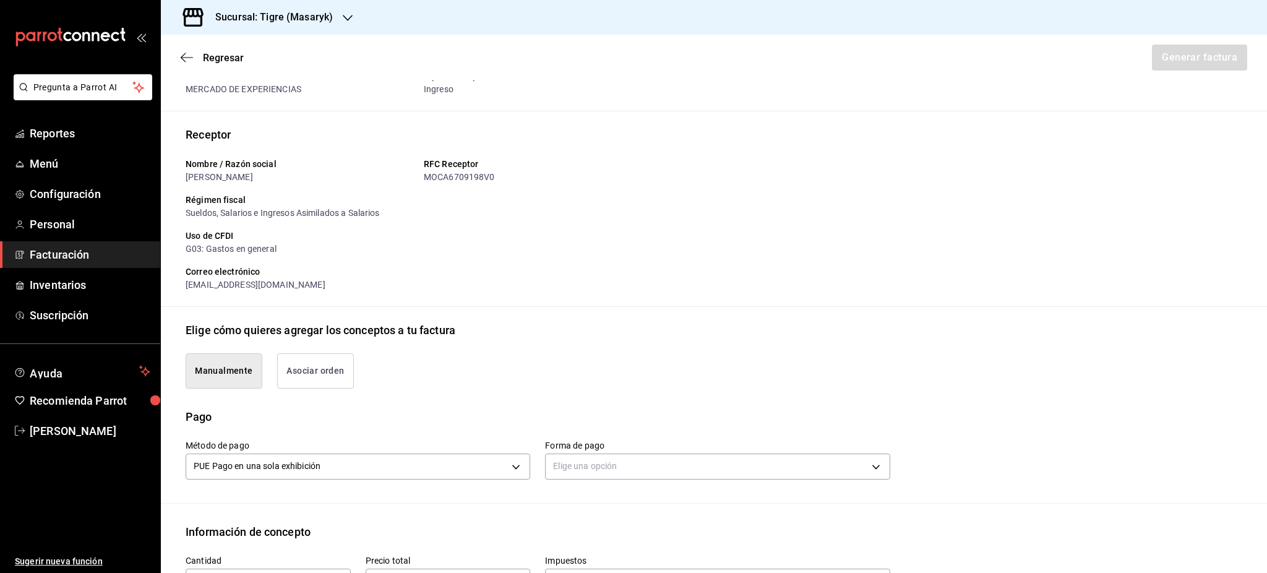
drag, startPoint x: 663, startPoint y: 442, endPoint x: 648, endPoint y: 461, distance: 24.2
click at [664, 442] on label "Forma de pago" at bounding box center [717, 444] width 344 height 9
click at [648, 461] on body "Pregunta a Parrot AI Reportes Menú Configuración Personal Facturación Inventari…" at bounding box center [633, 286] width 1267 height 573
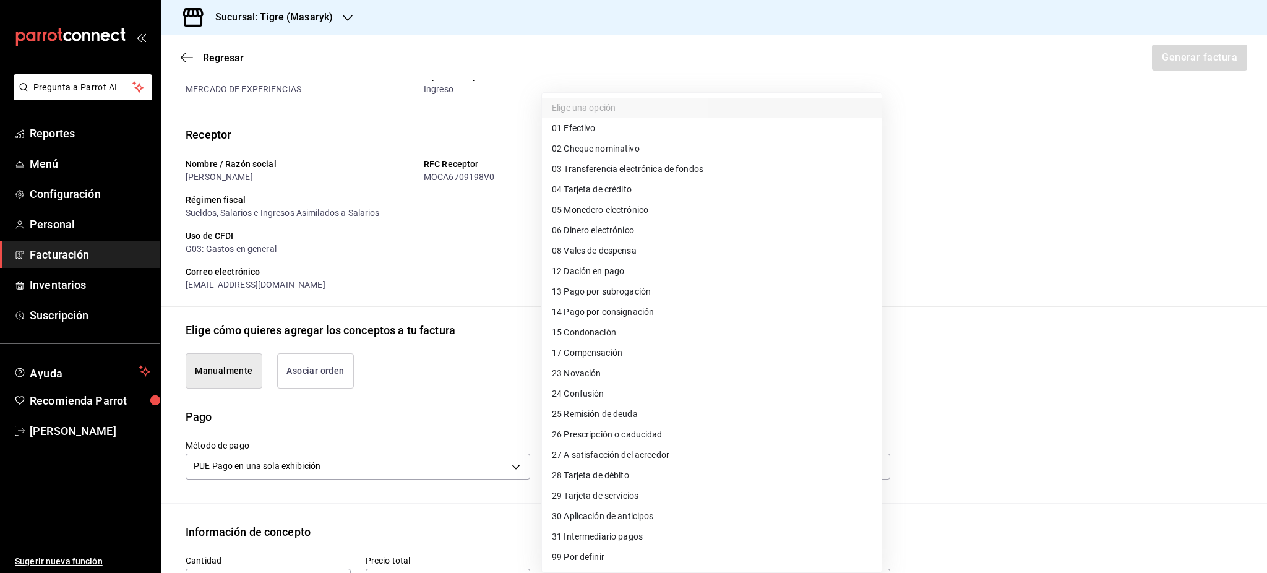
click at [628, 182] on li "04 Tarjeta de crédito" at bounding box center [712, 189] width 340 height 20
type input "04"
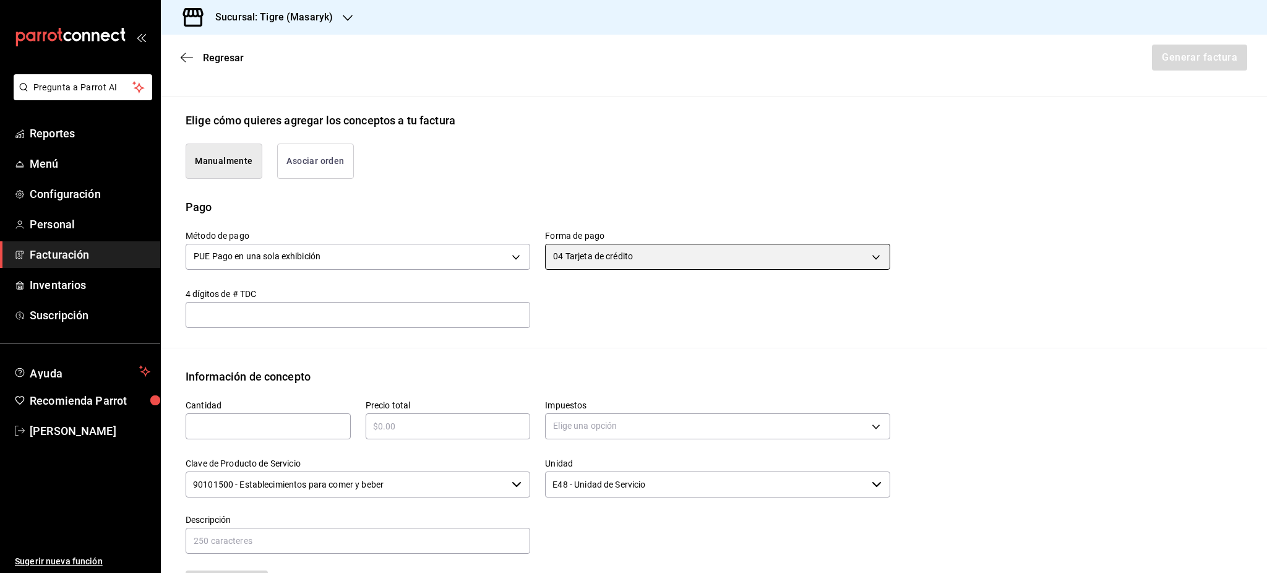
scroll to position [277, 0]
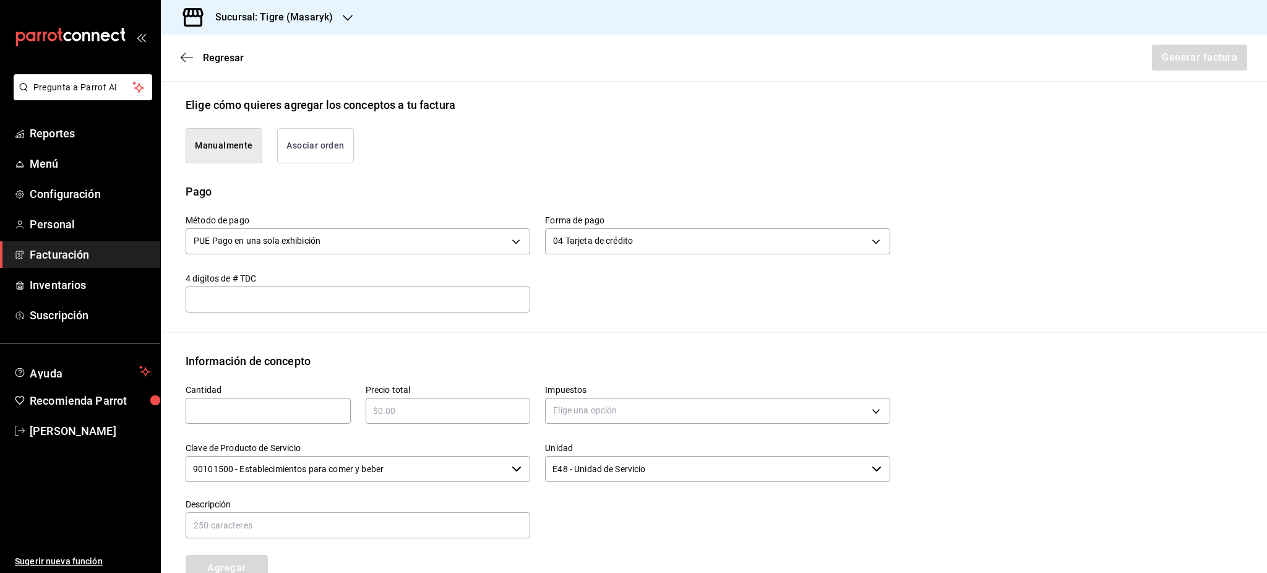
click at [307, 422] on div "​" at bounding box center [268, 411] width 165 height 26
type input "1"
type input "$2562"
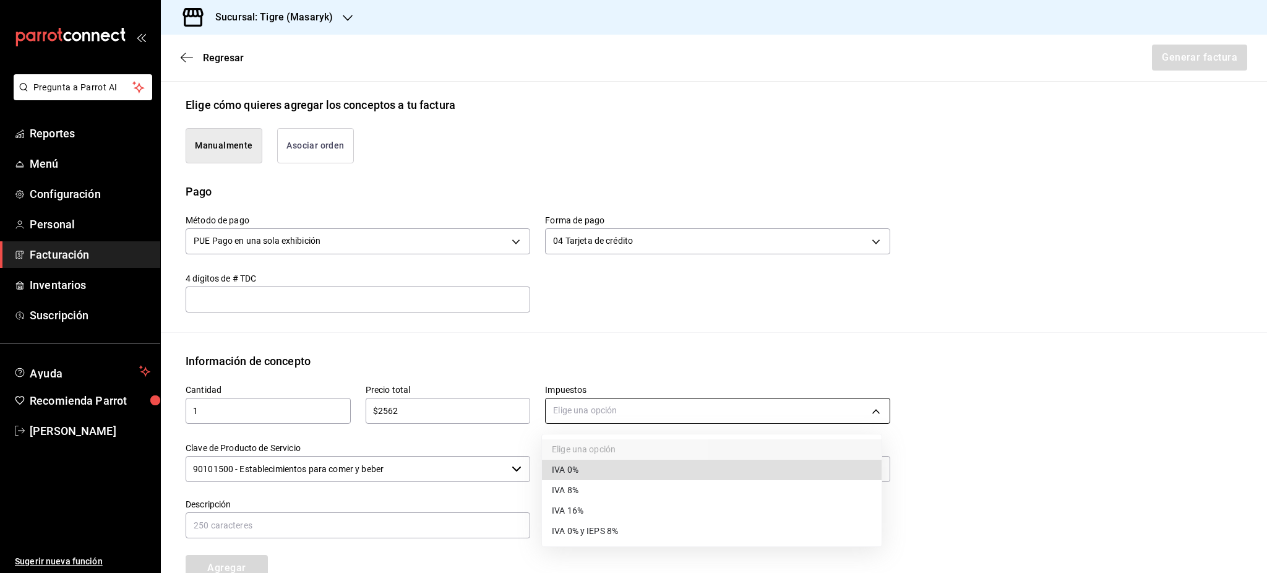
click at [577, 398] on body "Pregunta a Parrot AI Reportes Menú Configuración Personal Facturación Inventari…" at bounding box center [633, 286] width 1267 height 573
click at [610, 505] on li "IVA 16%" at bounding box center [712, 510] width 340 height 20
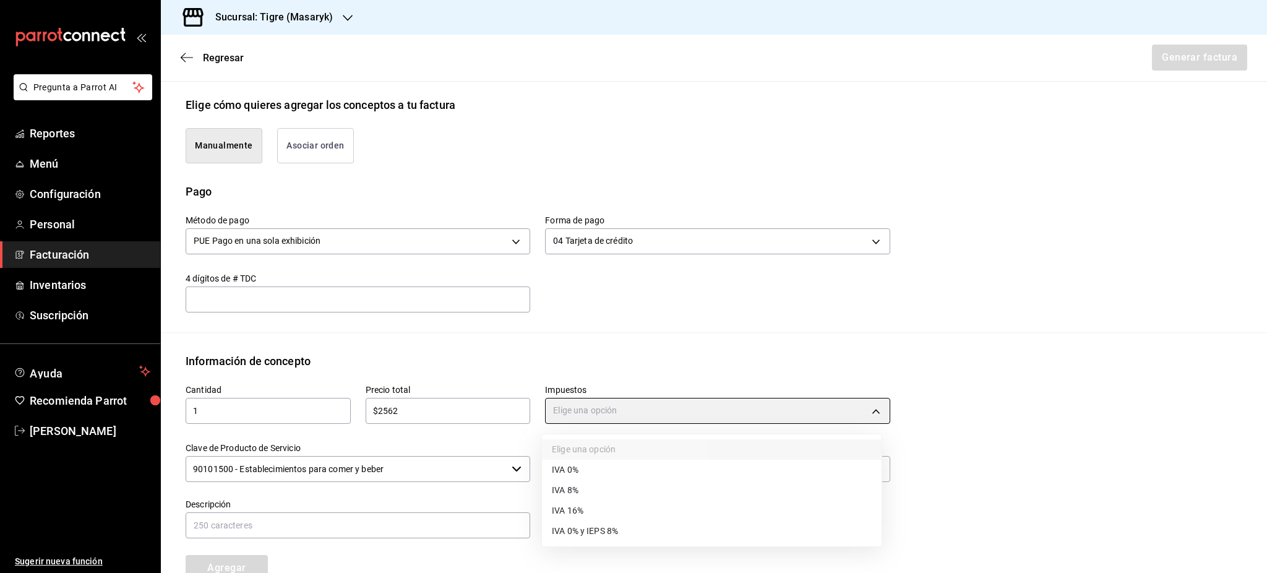
type input "IVA_16"
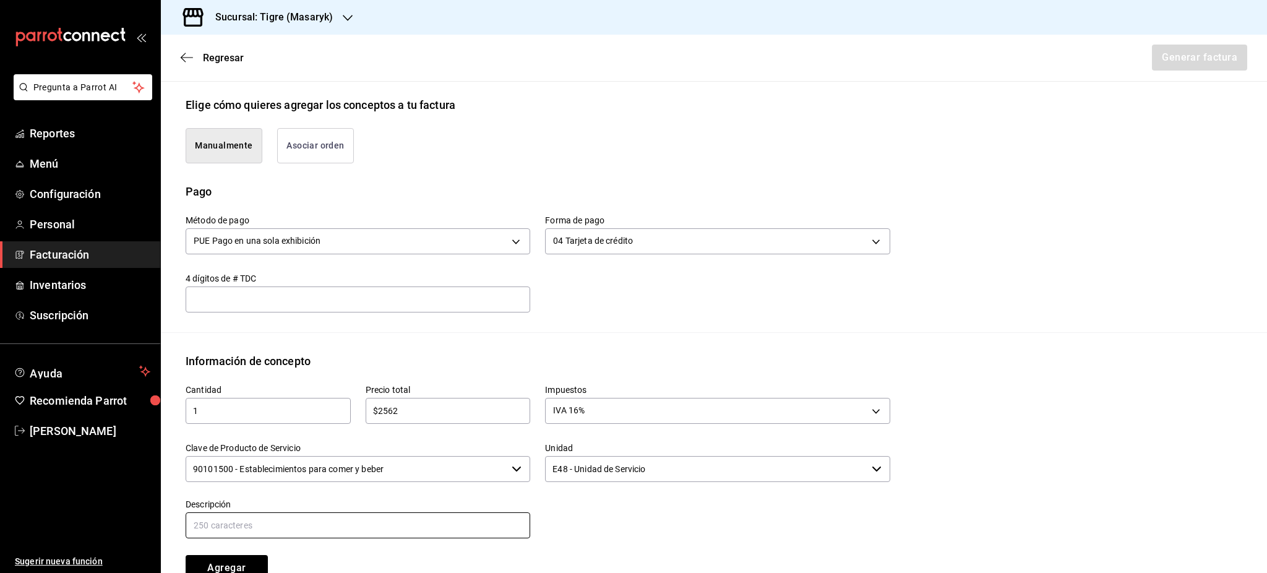
click at [391, 518] on input "text" at bounding box center [358, 525] width 344 height 26
type input "CONSUMO DE ALIMENTOS Y BEBIDAS"
click at [967, 374] on div "Cantidad 1 ​ Precio total $2562 ​ Impuestos IVA 16% IVA_16 Clave de Producto de…" at bounding box center [714, 484] width 1056 height 231
click at [224, 565] on button "Agregar" at bounding box center [227, 568] width 82 height 26
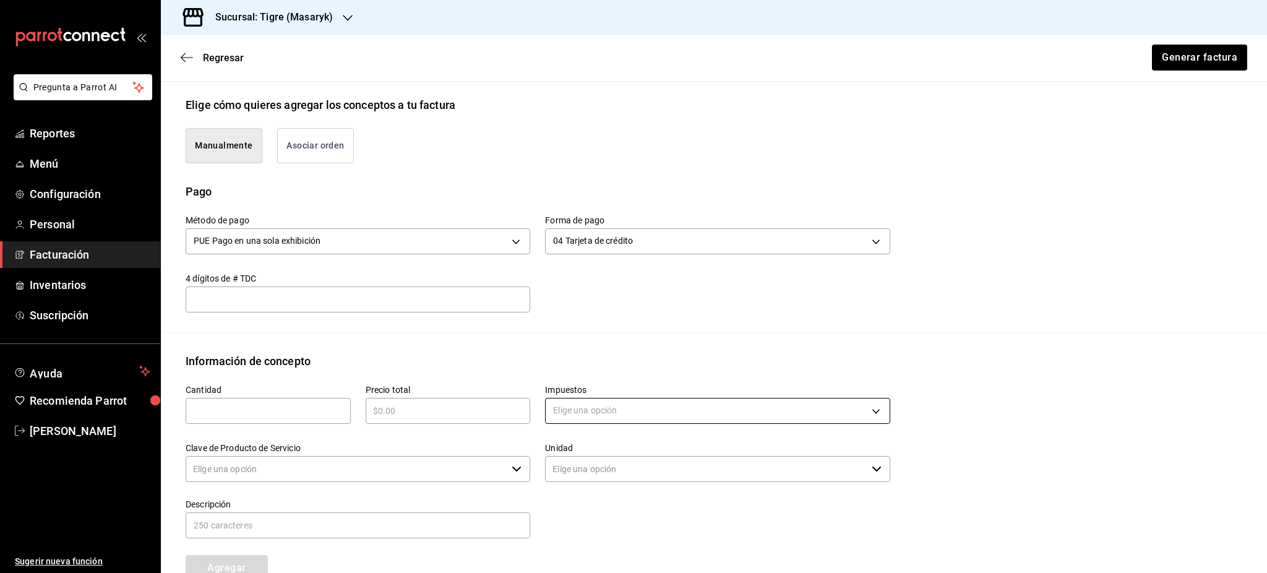
type input "90101500 - Establecimientos para comer y beber"
type input "E48 - Unidad de Servicio"
click at [1168, 53] on button "Generar factura" at bounding box center [1198, 58] width 96 height 26
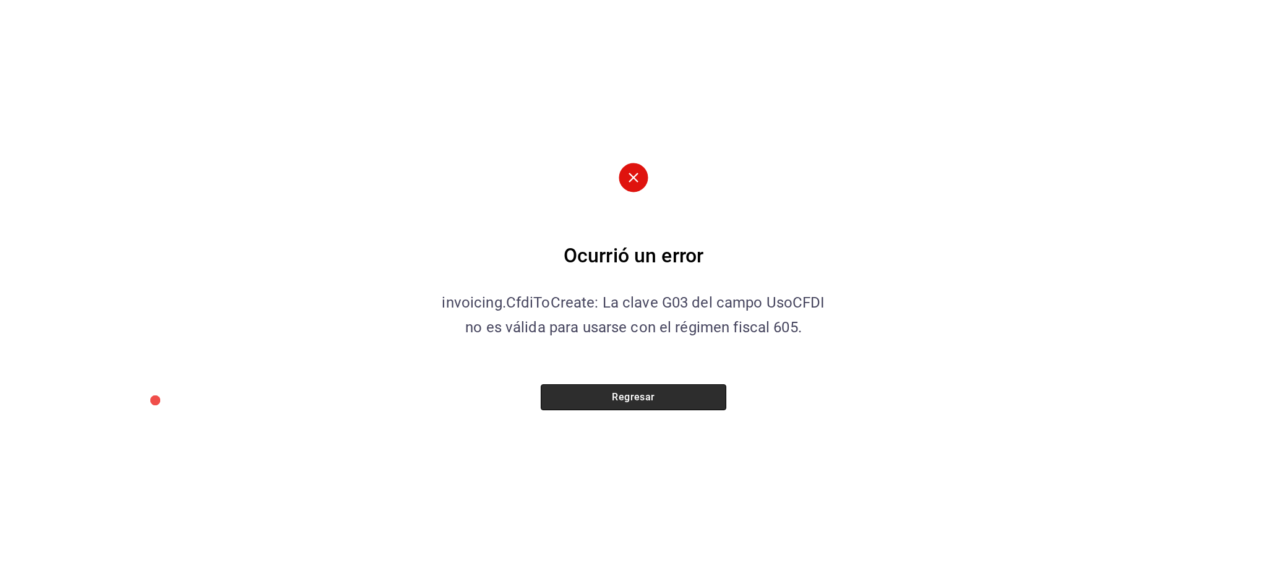
click at [633, 394] on button "Regresar" at bounding box center [634, 397] width 186 height 26
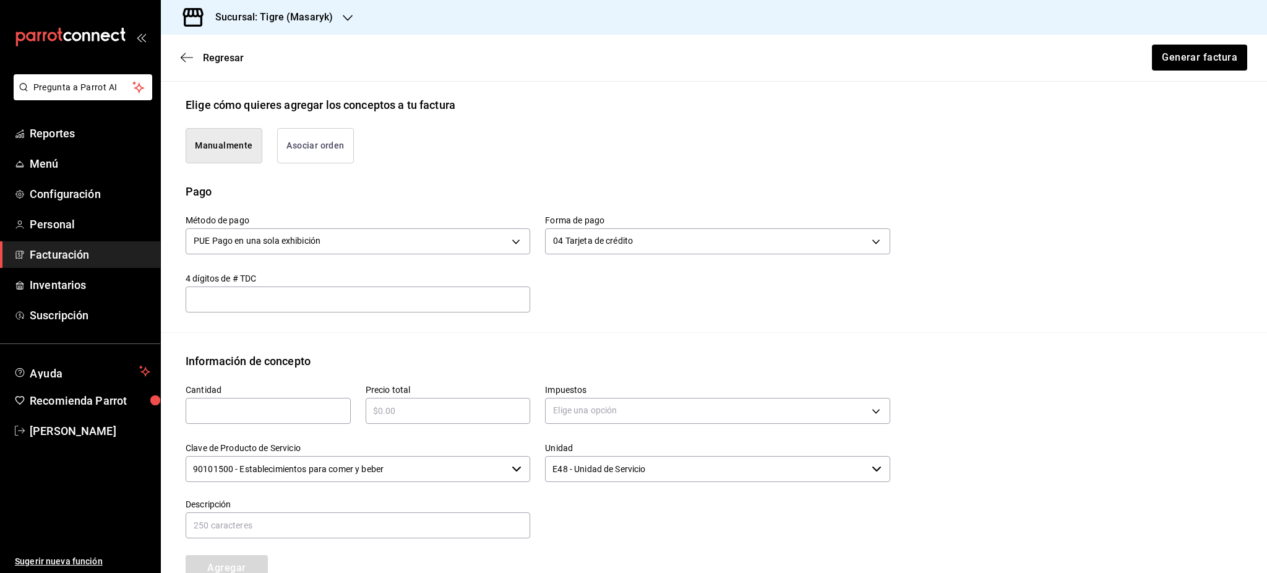
click at [338, 297] on input "text" at bounding box center [358, 299] width 344 height 15
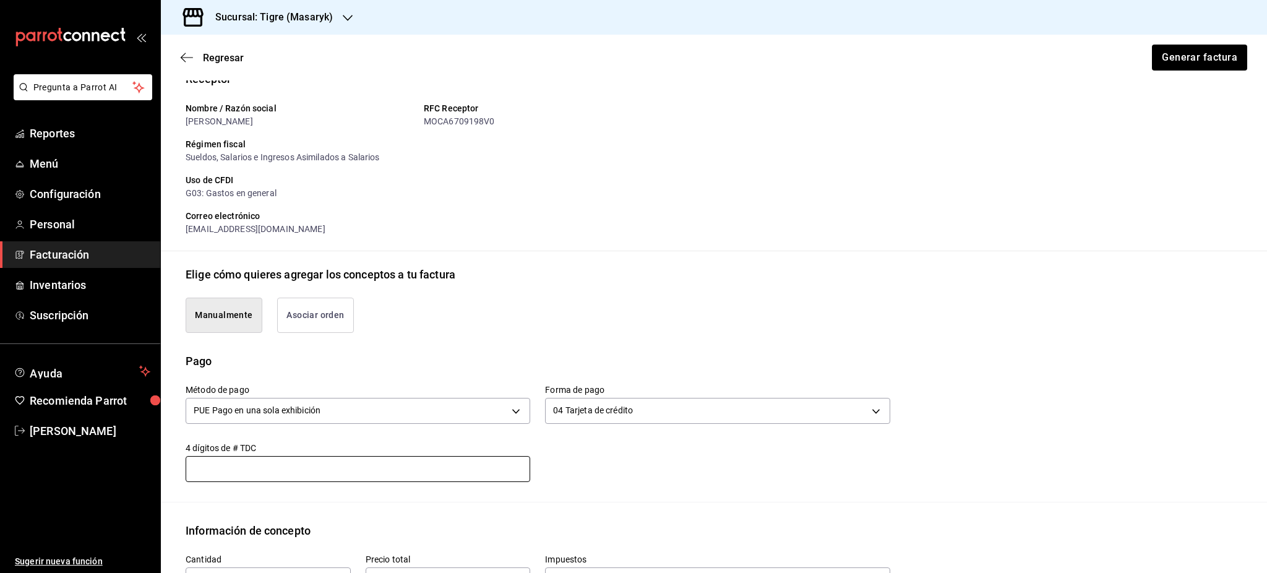
scroll to position [30, 0]
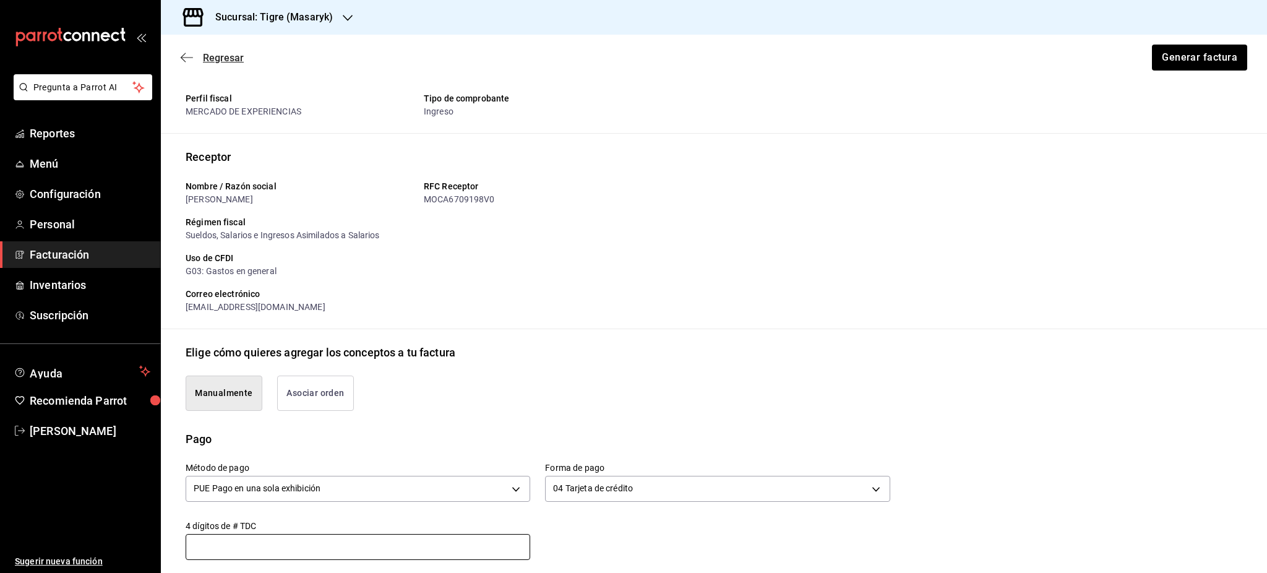
click at [239, 55] on span "Regresar" at bounding box center [223, 58] width 41 height 12
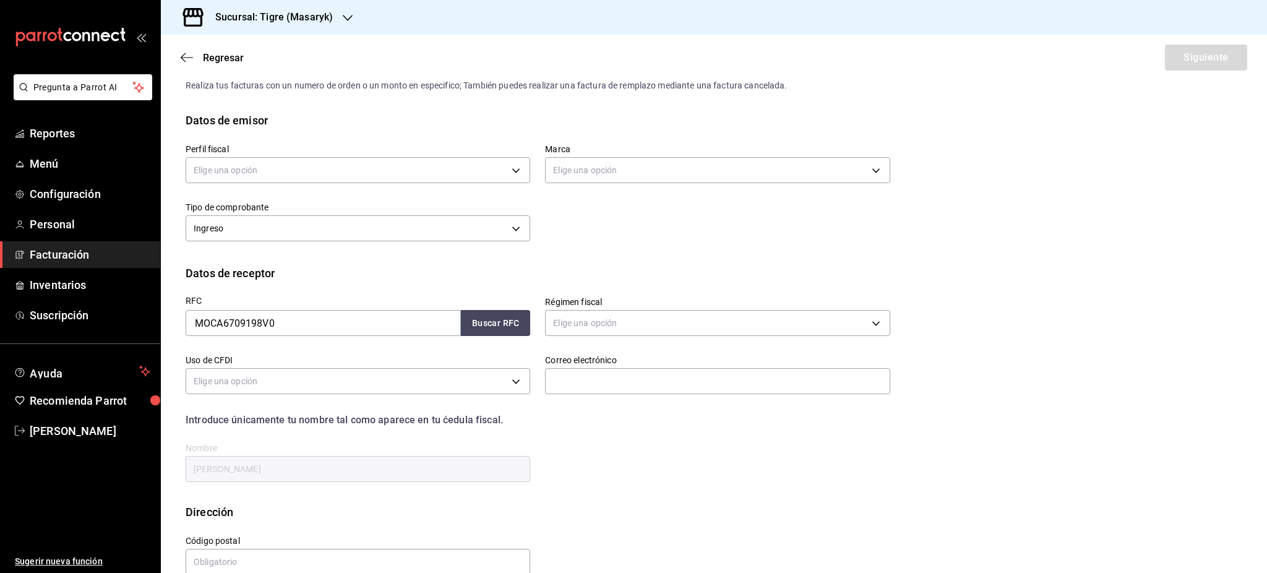
scroll to position [0, 0]
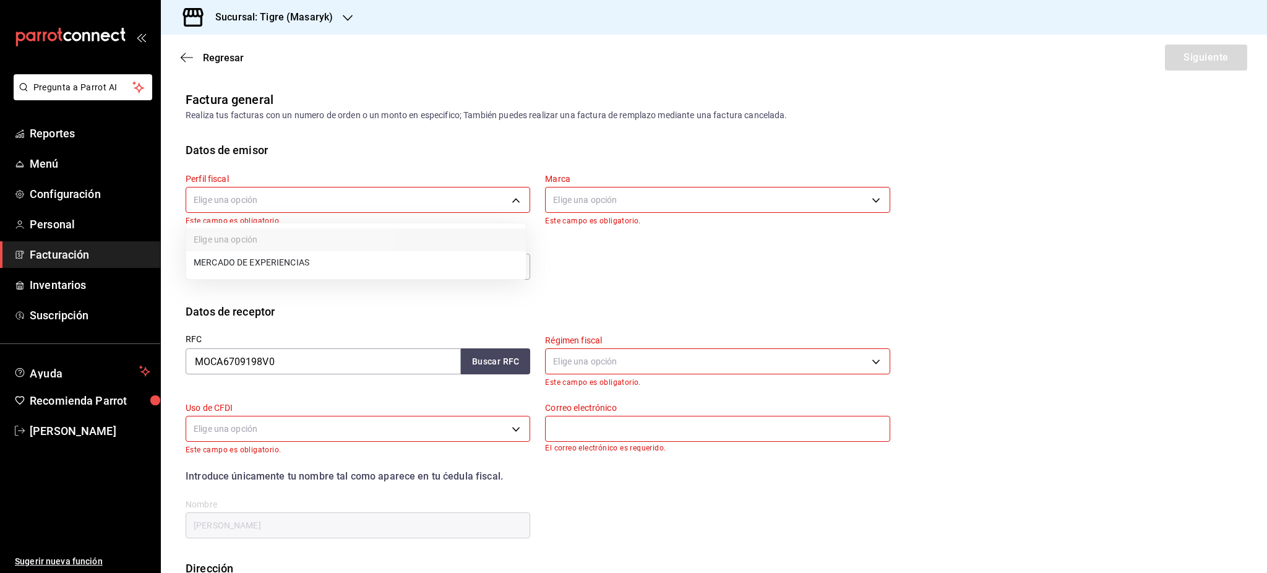
click at [440, 190] on body "Pregunta a Parrot AI Reportes Menú Configuración Personal Facturación Inventari…" at bounding box center [633, 286] width 1267 height 573
click at [312, 254] on li "MERCADO DE EXPERIENCIAS" at bounding box center [356, 262] width 340 height 23
type input "9ea48563-31b8-4f7c-b27f-6699f39d89a3"
type input "0f86158e-2edf-4eb8-b958-7d07c808eb5c"
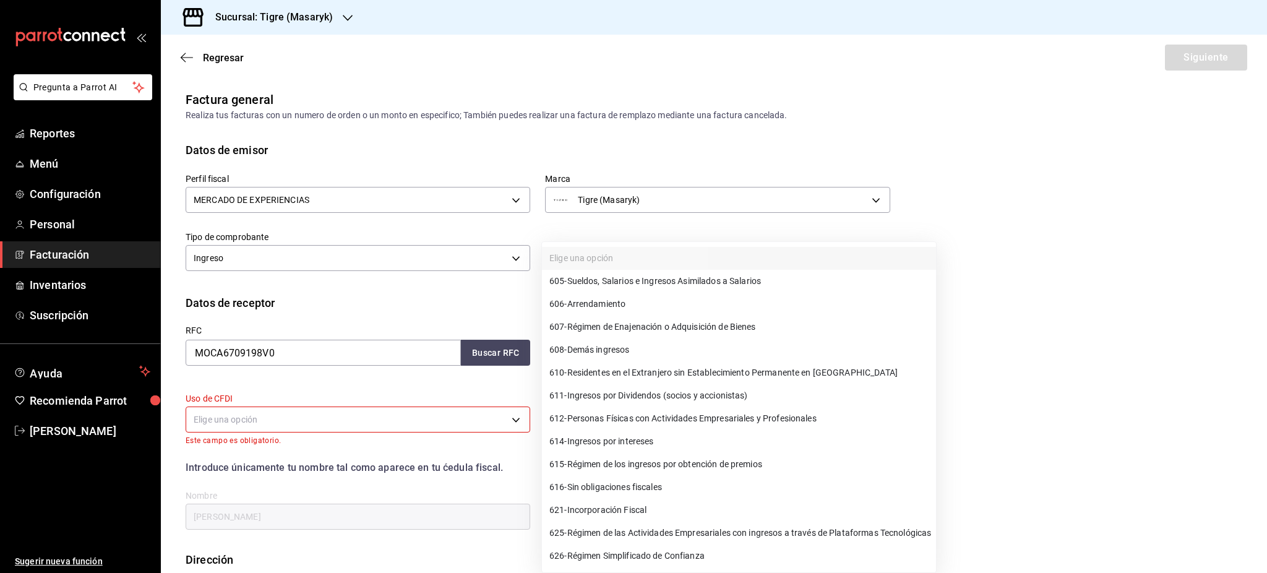
click at [633, 356] on body "Pregunta a Parrot AI Reportes Menú Configuración Personal Facturación Inventari…" at bounding box center [633, 286] width 1267 height 573
click at [746, 421] on span "612 - Personas Físicas con Actividades Empresariales y Profesionales" at bounding box center [682, 418] width 267 height 13
type input "612"
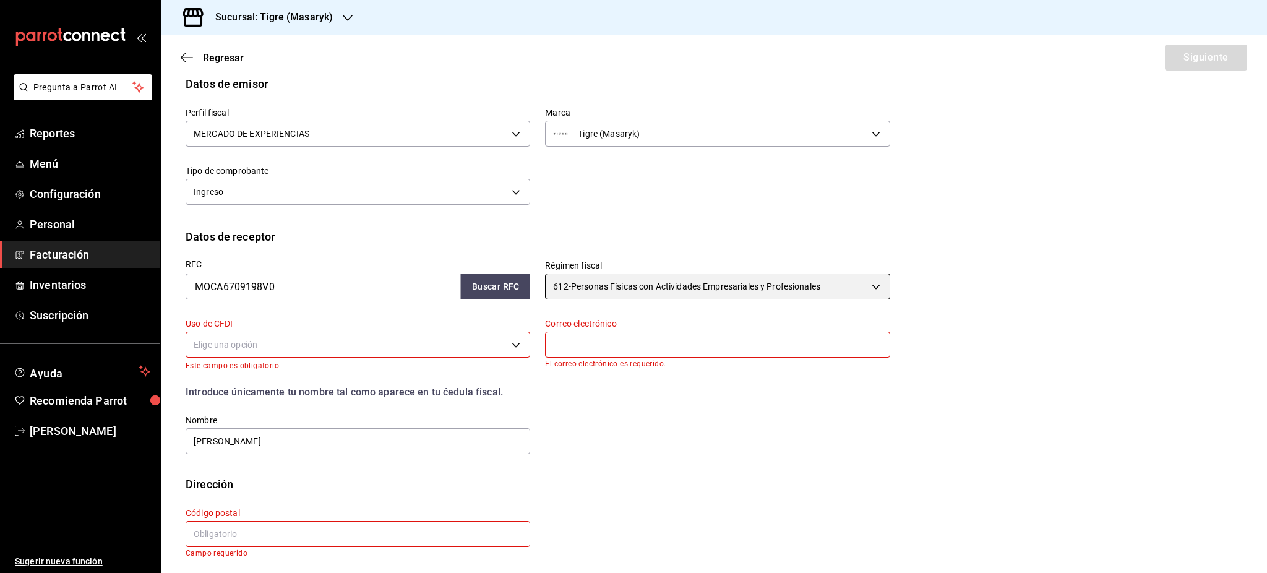
scroll to position [70, 0]
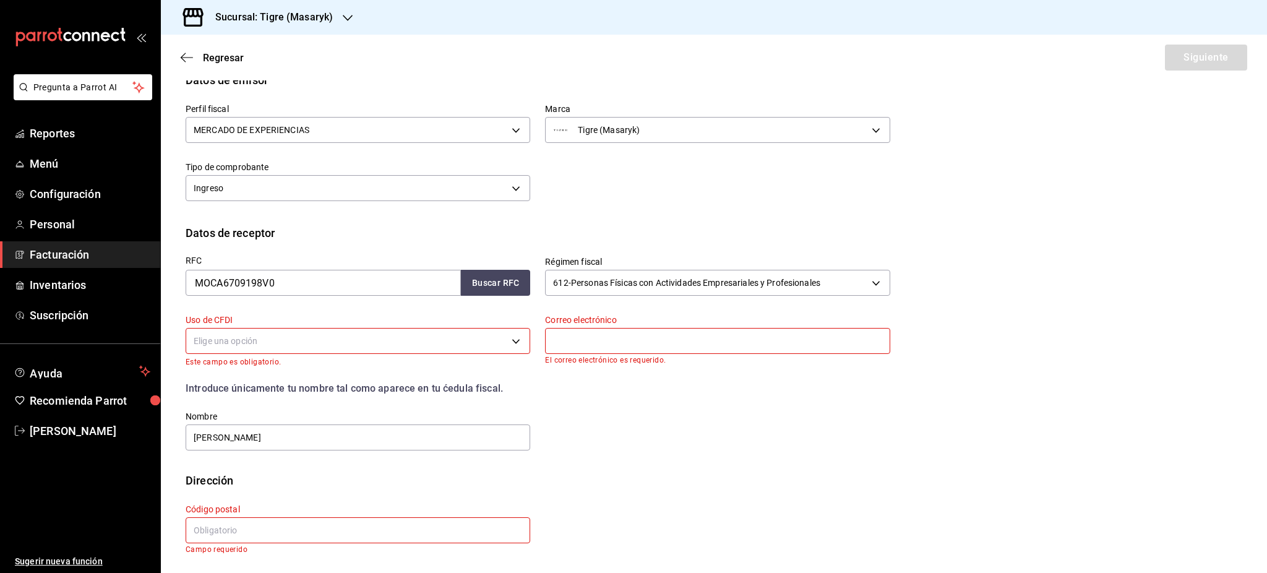
click at [372, 345] on body "Pregunta a Parrot AI Reportes Menú Configuración Personal Facturación Inventari…" at bounding box center [633, 286] width 1267 height 573
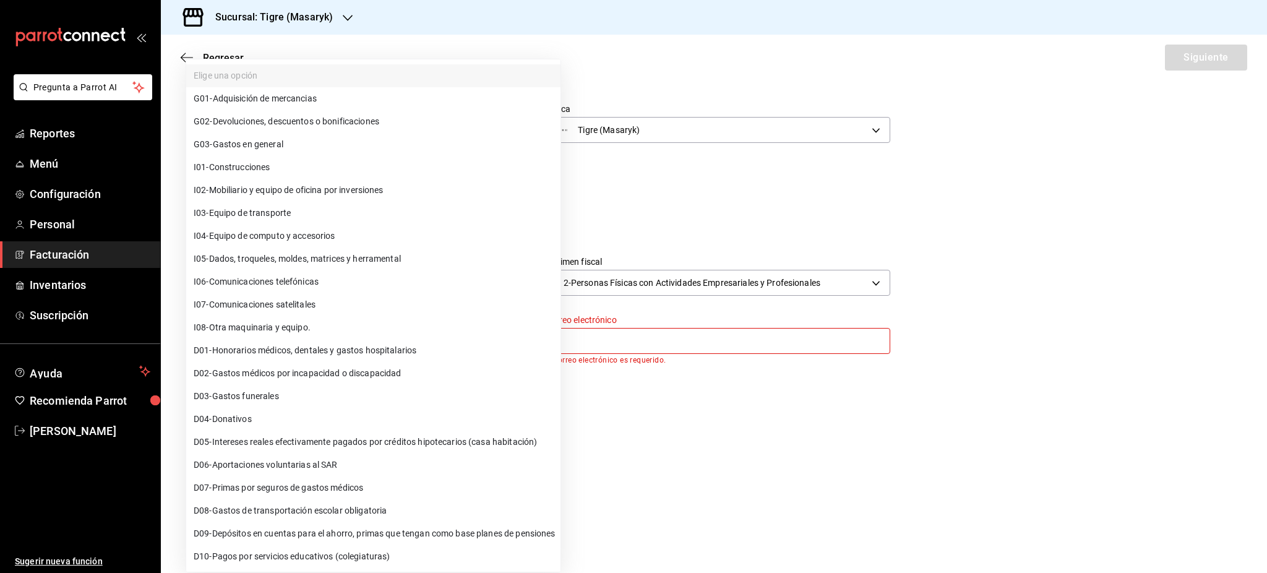
click at [288, 144] on li "G03 - Gastos en general" at bounding box center [373, 144] width 374 height 23
type input "G03"
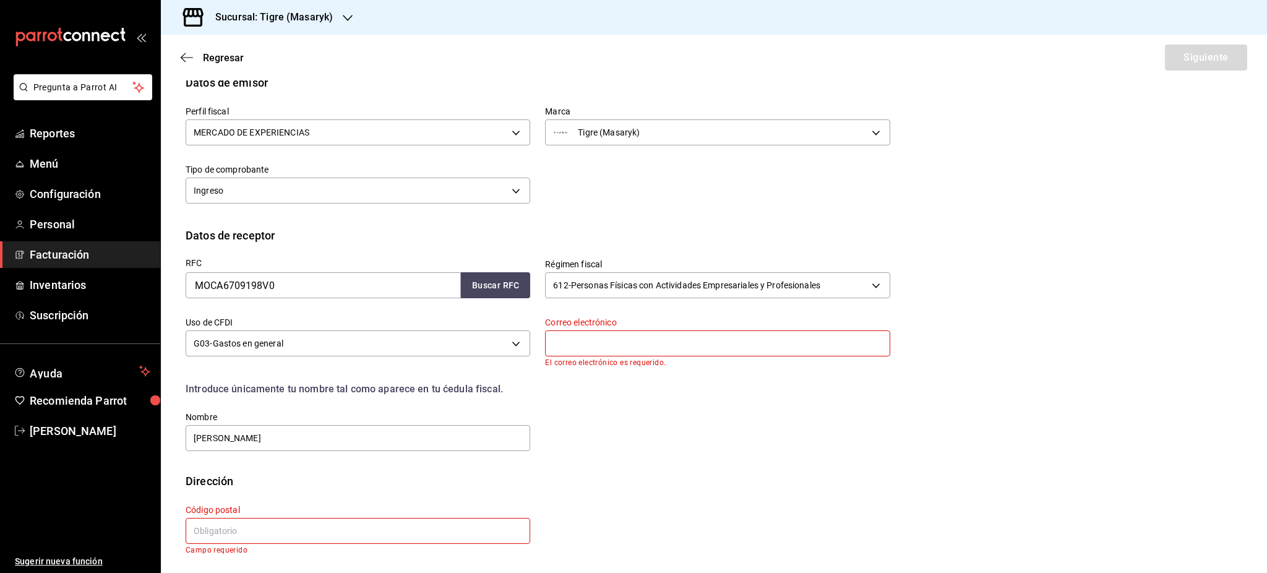
click at [615, 340] on input "text" at bounding box center [717, 343] width 344 height 26
paste input "joseantoniomolina@hotmail.com"
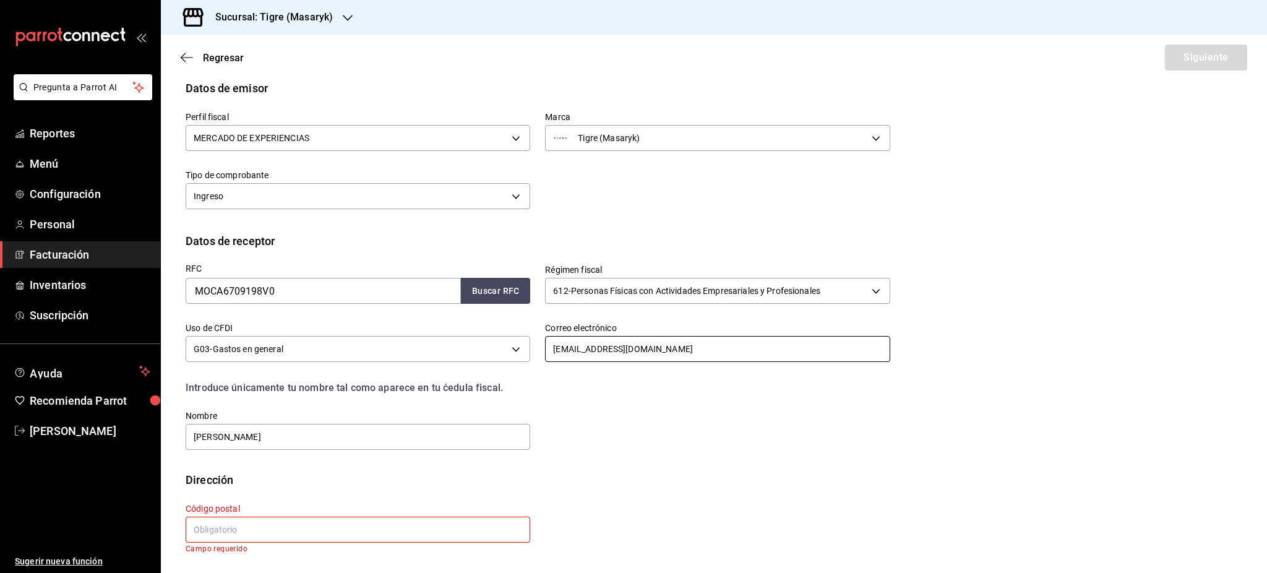
scroll to position [61, 0]
type input "joseantoniomolina@hotmail.com"
click at [336, 526] on input "text" at bounding box center [358, 530] width 344 height 26
paste input "68010"
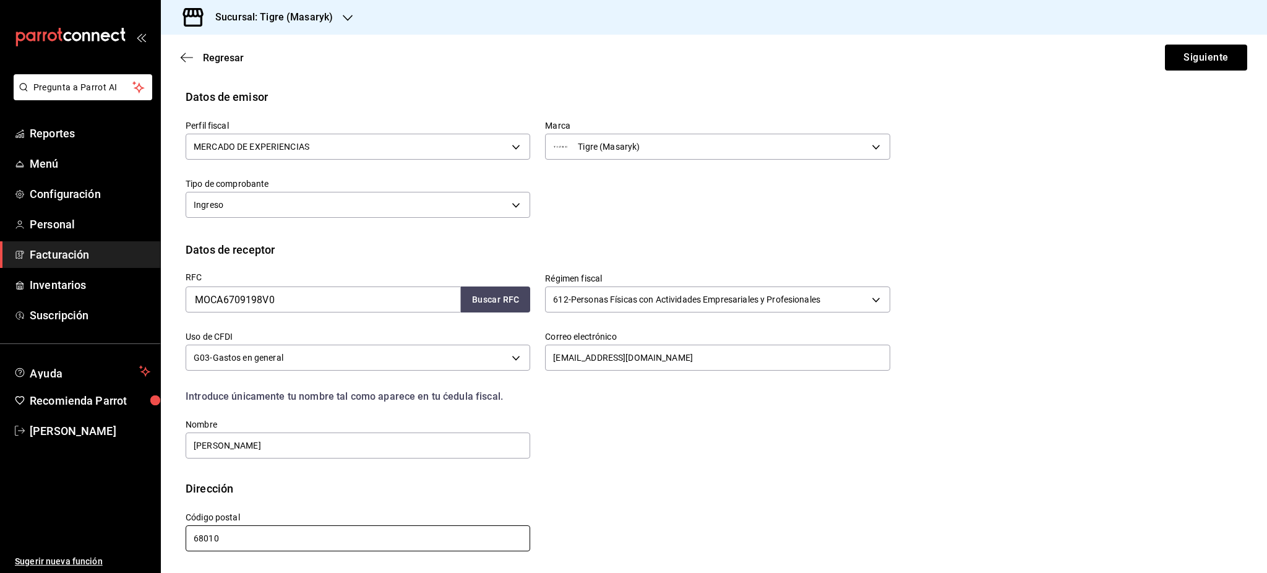
scroll to position [52, 0]
type input "68010"
click at [1220, 58] on button "Siguiente" at bounding box center [1206, 58] width 82 height 26
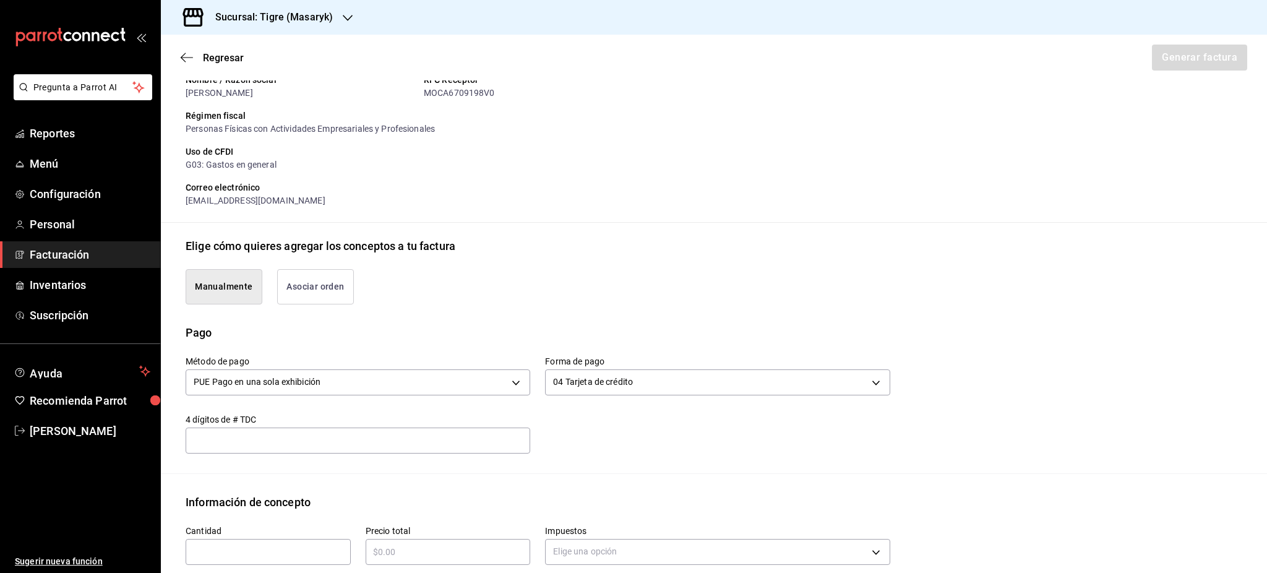
scroll to position [299, 0]
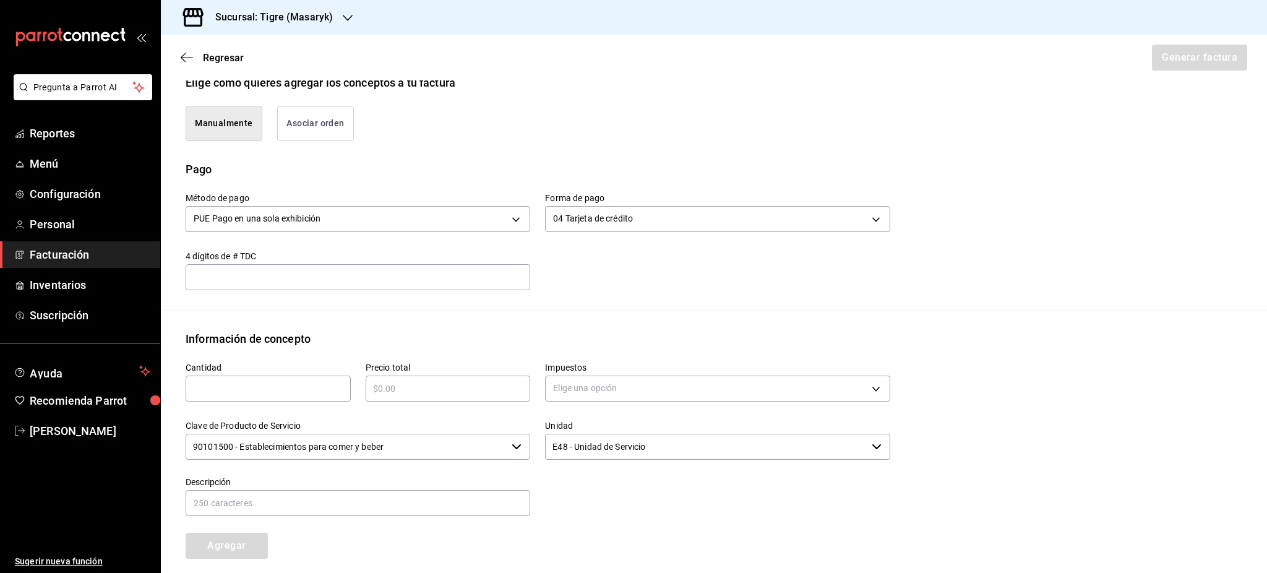
click at [312, 391] on input "text" at bounding box center [268, 388] width 165 height 15
type input "1"
type input "$2562"
click at [597, 395] on body "Pregunta a Parrot AI Reportes Menú Configuración Personal Facturación Inventari…" at bounding box center [633, 286] width 1267 height 573
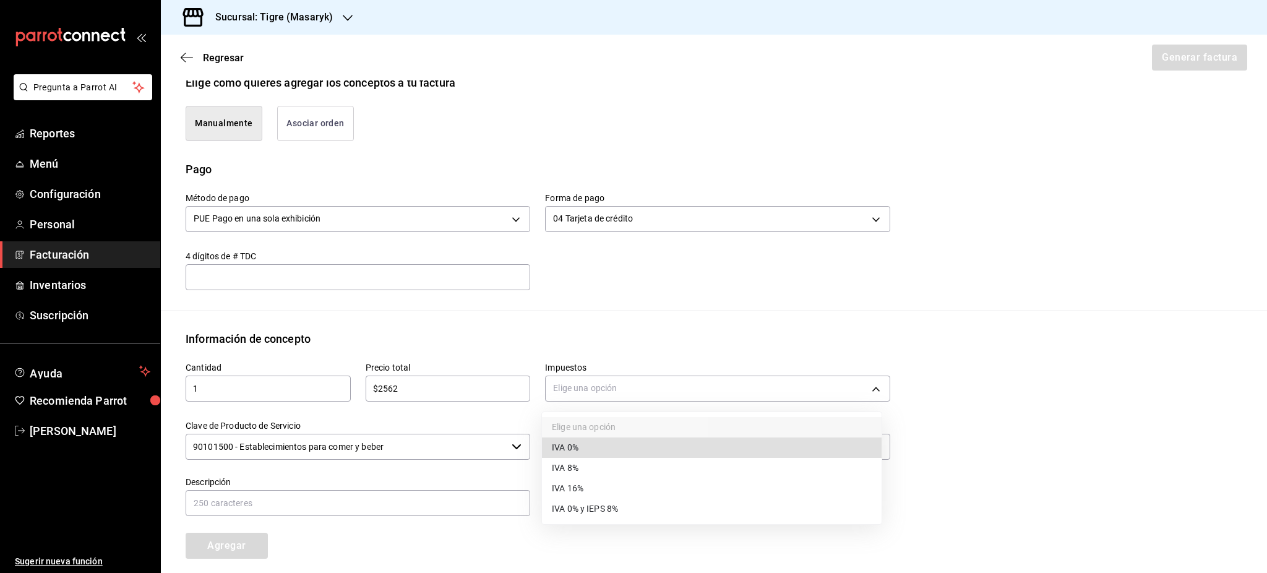
click at [618, 485] on li "IVA 16%" at bounding box center [712, 488] width 340 height 20
type input "IVA_16"
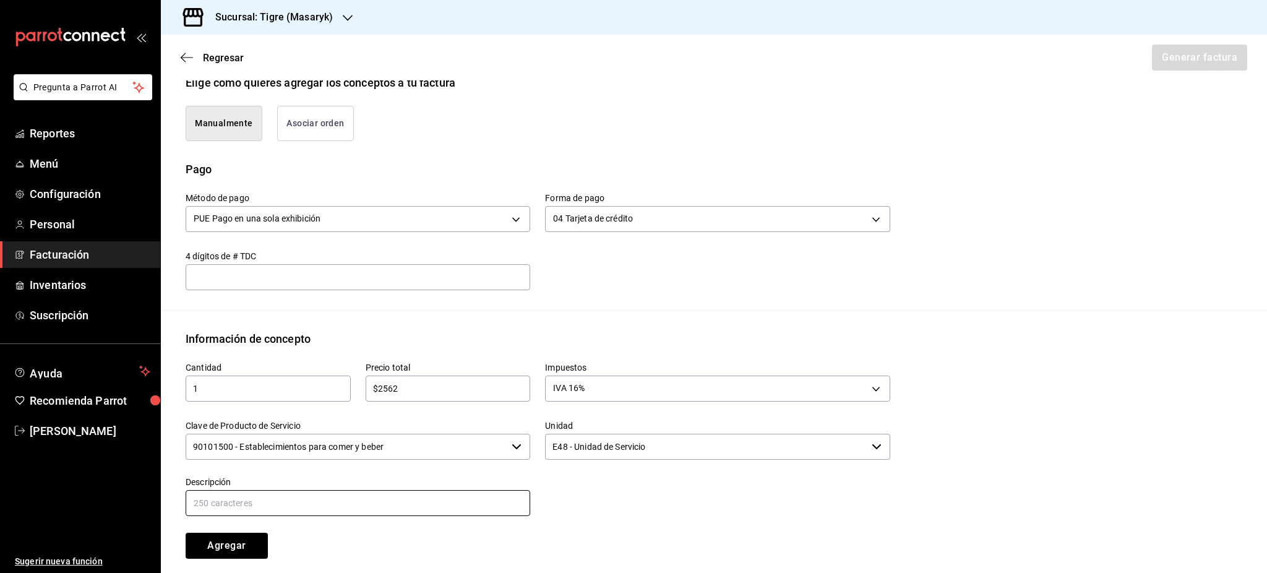
click at [334, 495] on input "text" at bounding box center [358, 503] width 344 height 26
type input "CONSUMO DE ALIMENTOS Y BEBIDAS"
click at [990, 216] on div "Método de pago PUE Pago en una sola exhibición PUE Forma de pago 04 Tarjeta de …" at bounding box center [714, 243] width 1056 height 132
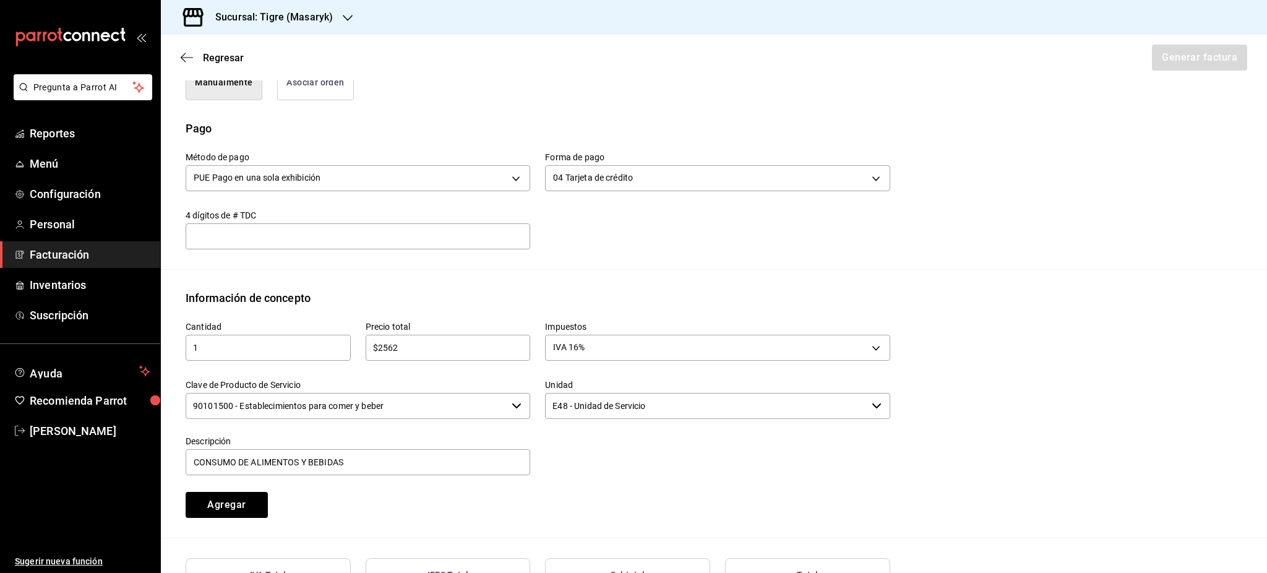
scroll to position [449, 0]
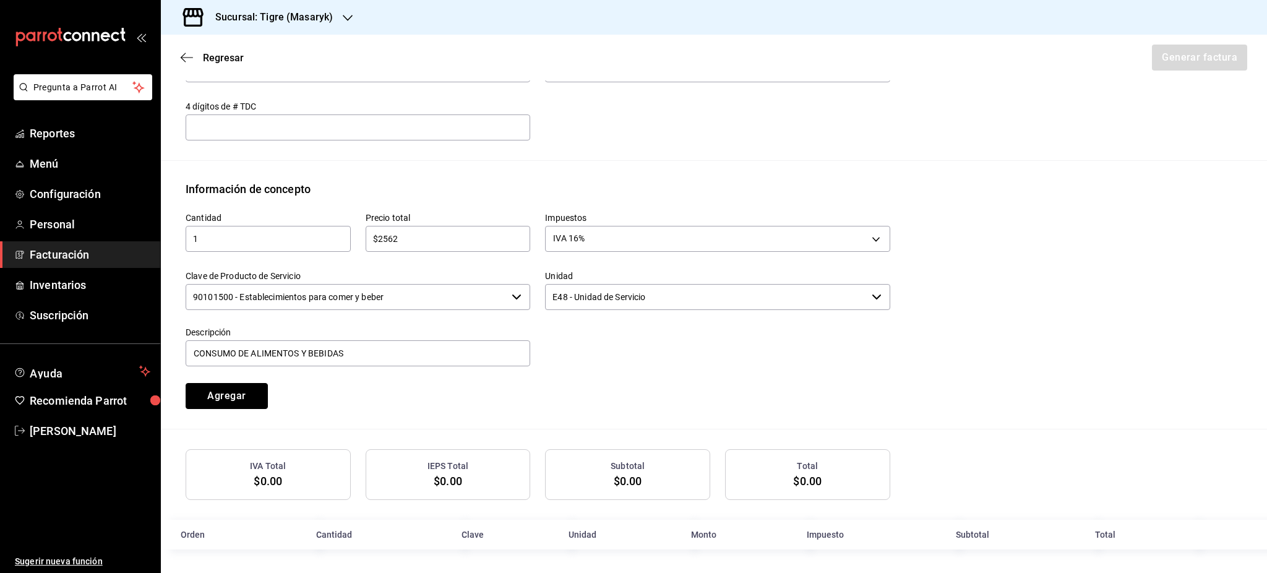
click at [241, 395] on button "Agregar" at bounding box center [227, 396] width 82 height 26
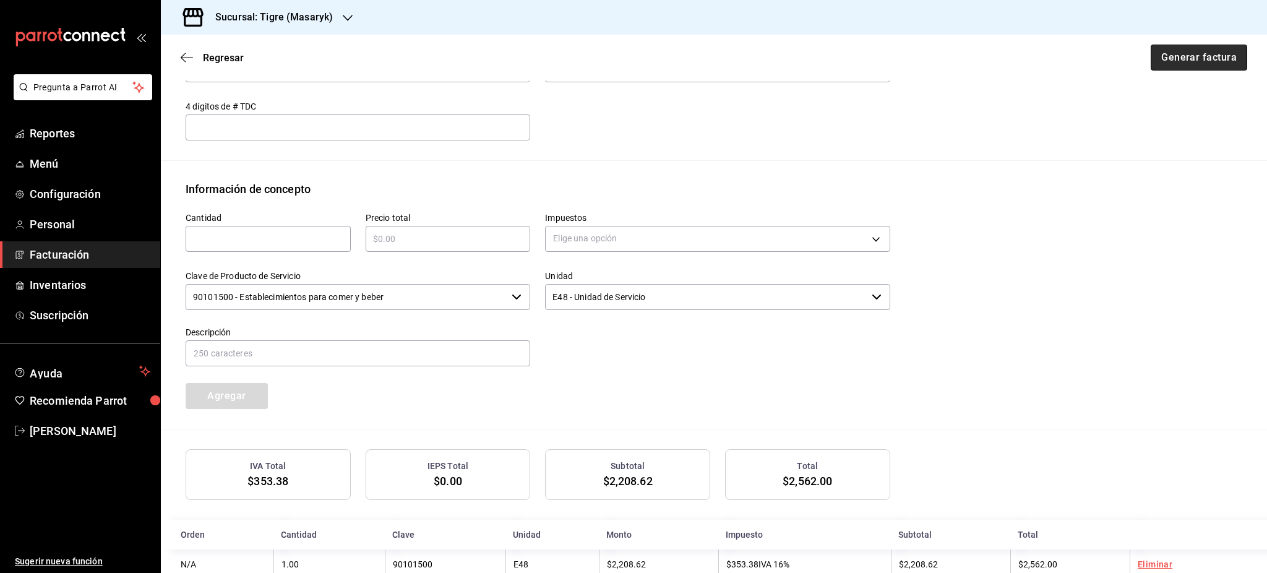
click at [1208, 57] on button "Generar factura" at bounding box center [1198, 58] width 96 height 26
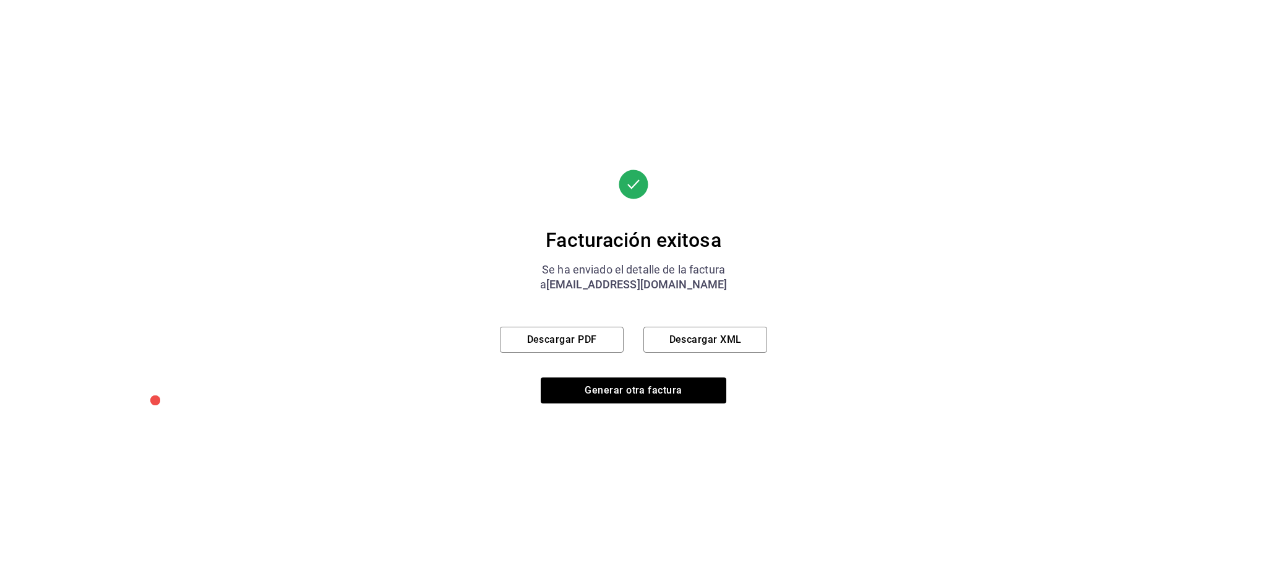
click at [567, 322] on div "Facturación exitosa Se ha enviado el detalle de la factura a joseantoniomolina@…" at bounding box center [633, 286] width 267 height 234
click at [568, 335] on button "Descargar PDF" at bounding box center [562, 340] width 124 height 26
click at [750, 345] on button "Descargar XML" at bounding box center [705, 340] width 124 height 26
click at [657, 402] on button "Generar otra factura" at bounding box center [634, 390] width 186 height 26
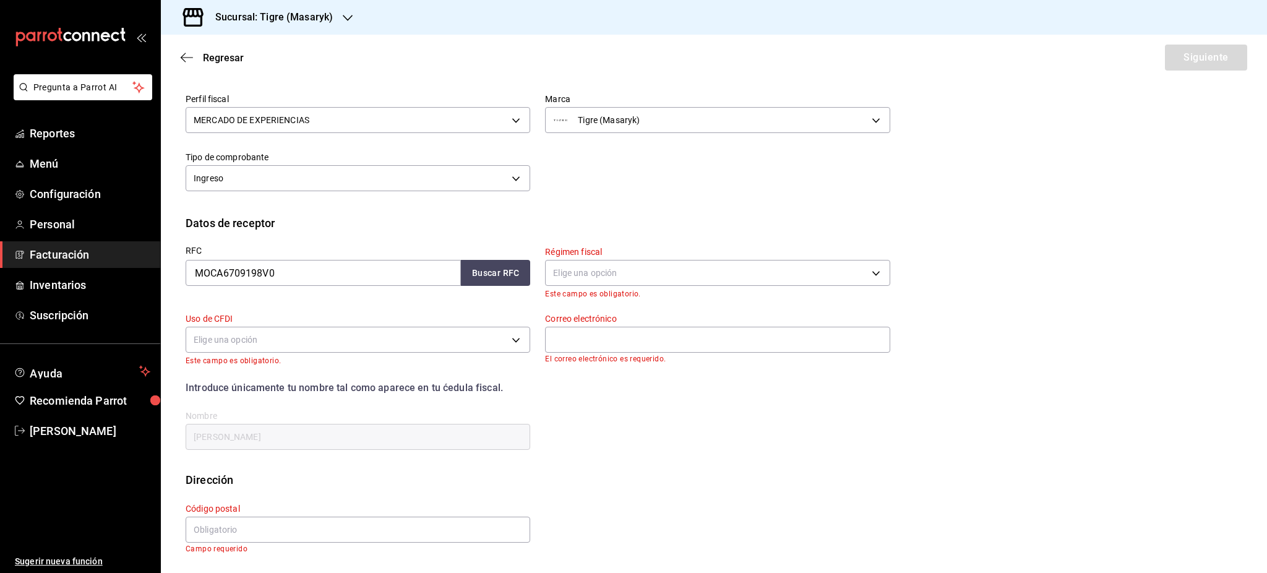
scroll to position [0, 0]
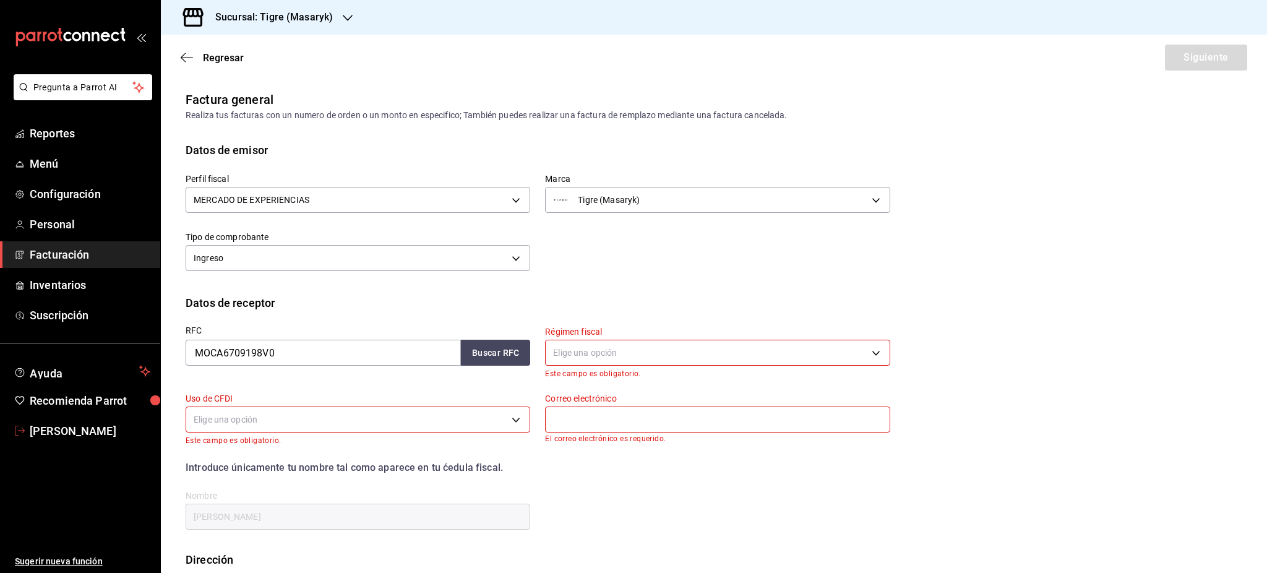
drag, startPoint x: 90, startPoint y: 434, endPoint x: 106, endPoint y: 425, distance: 19.1
click at [89, 434] on span "[PERSON_NAME]" at bounding box center [90, 430] width 121 height 17
